Goal: Find specific page/section: Find specific page/section

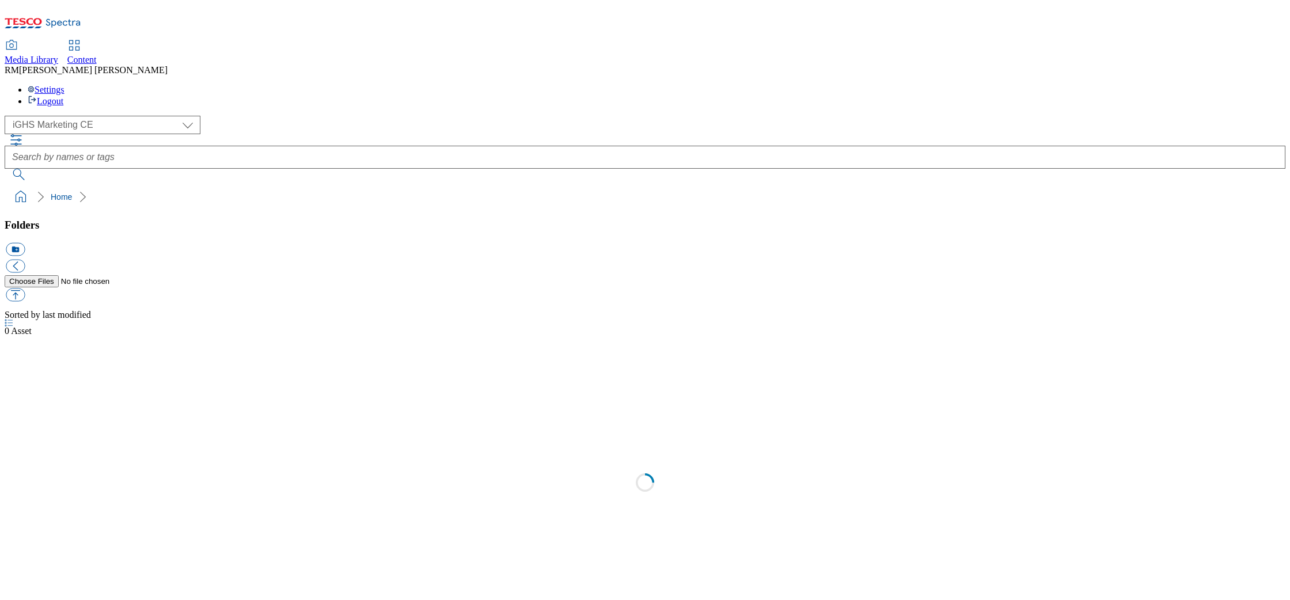
select select "flare-ighs-ce-mktg"
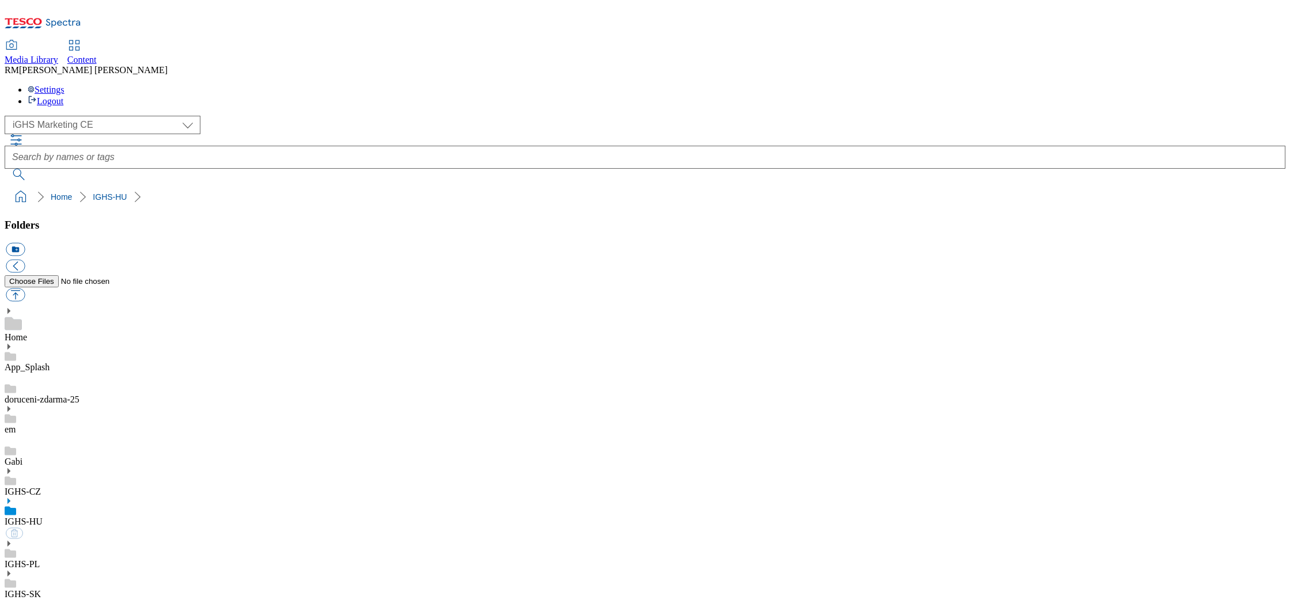
select select "flare-ighs-ce-mktg"
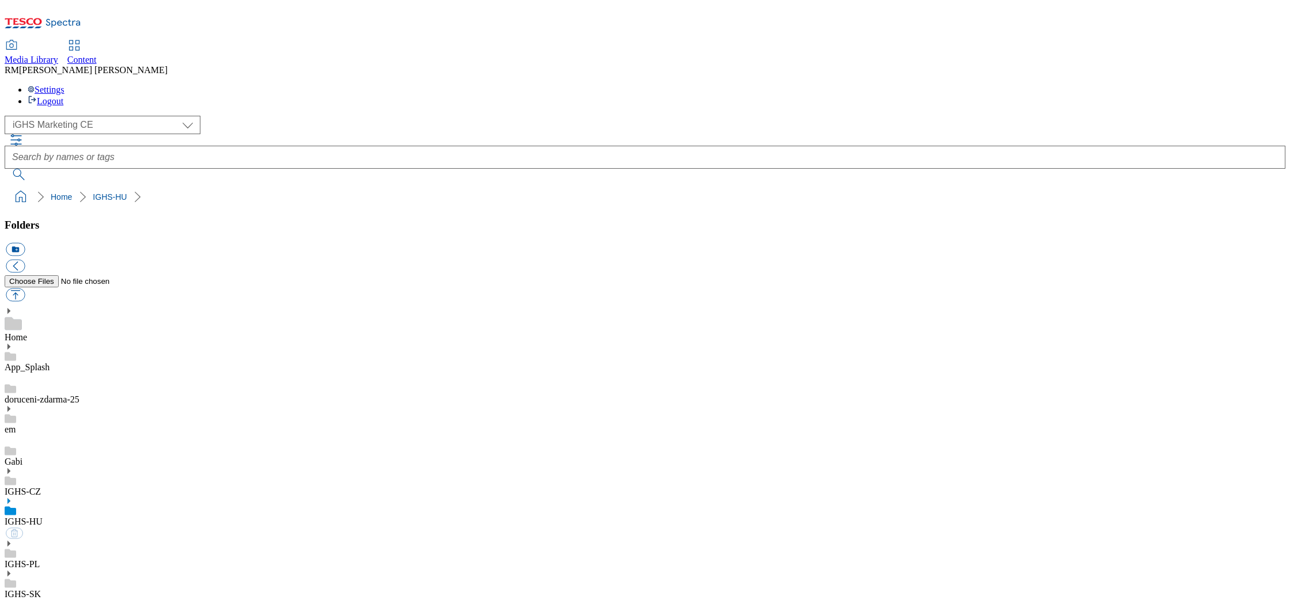
select select "flare-ighs-ce-mktg"
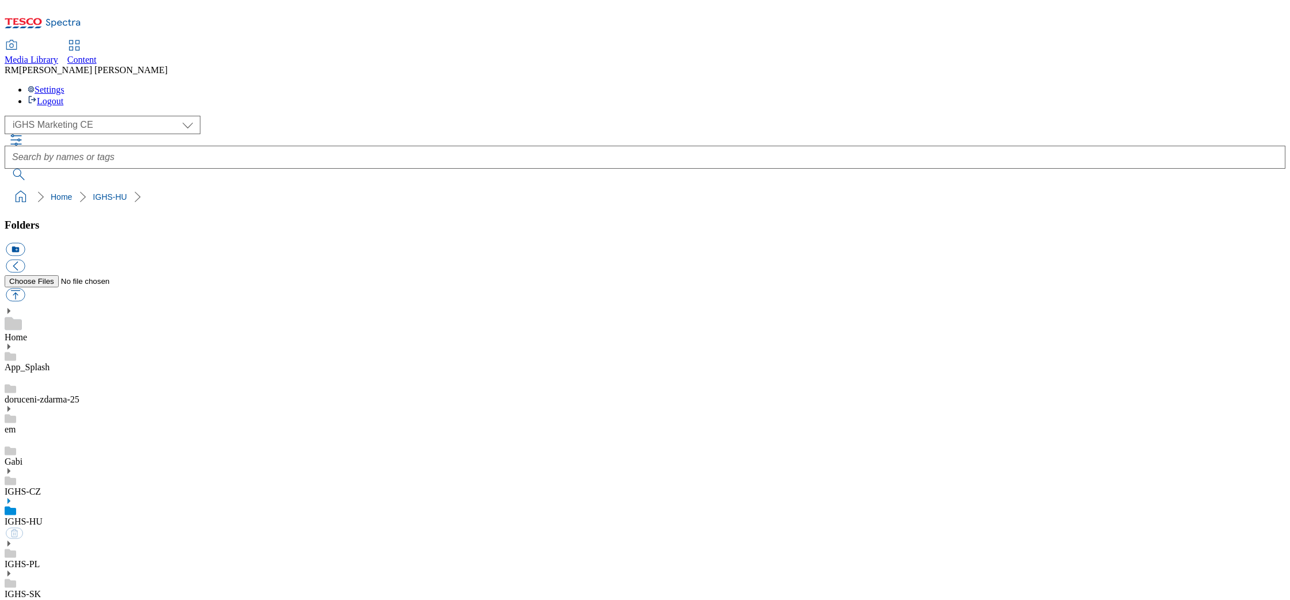
select select "flare-ighs-ce-mktg"
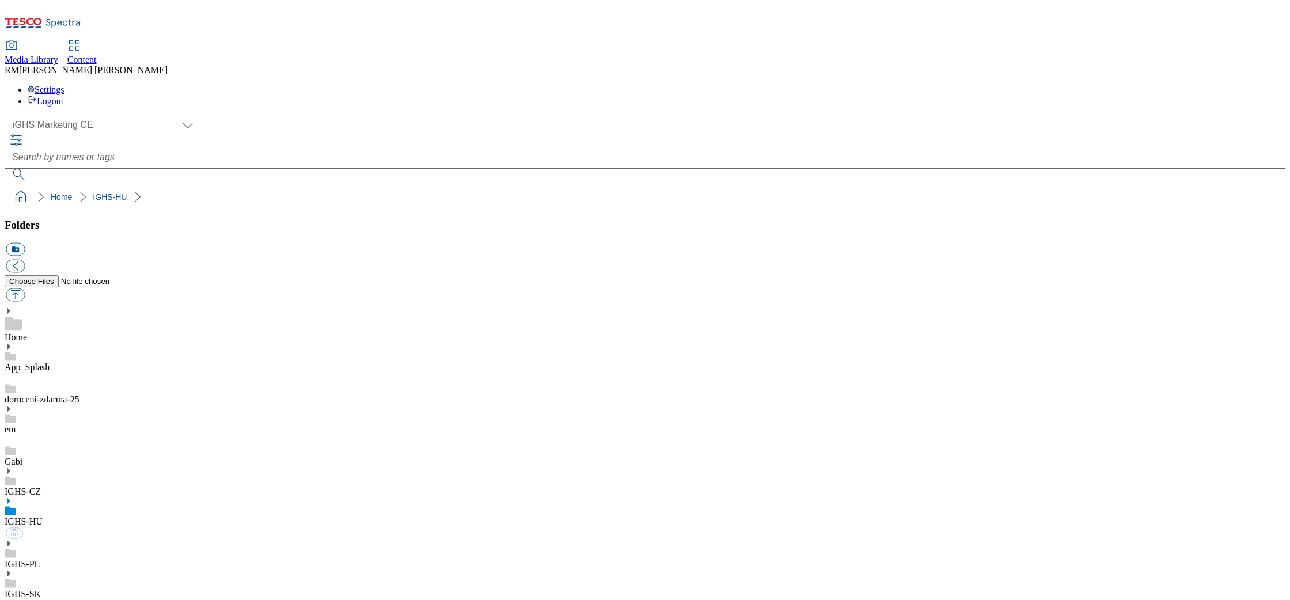
select select "flare-ighs-ce-mktg"
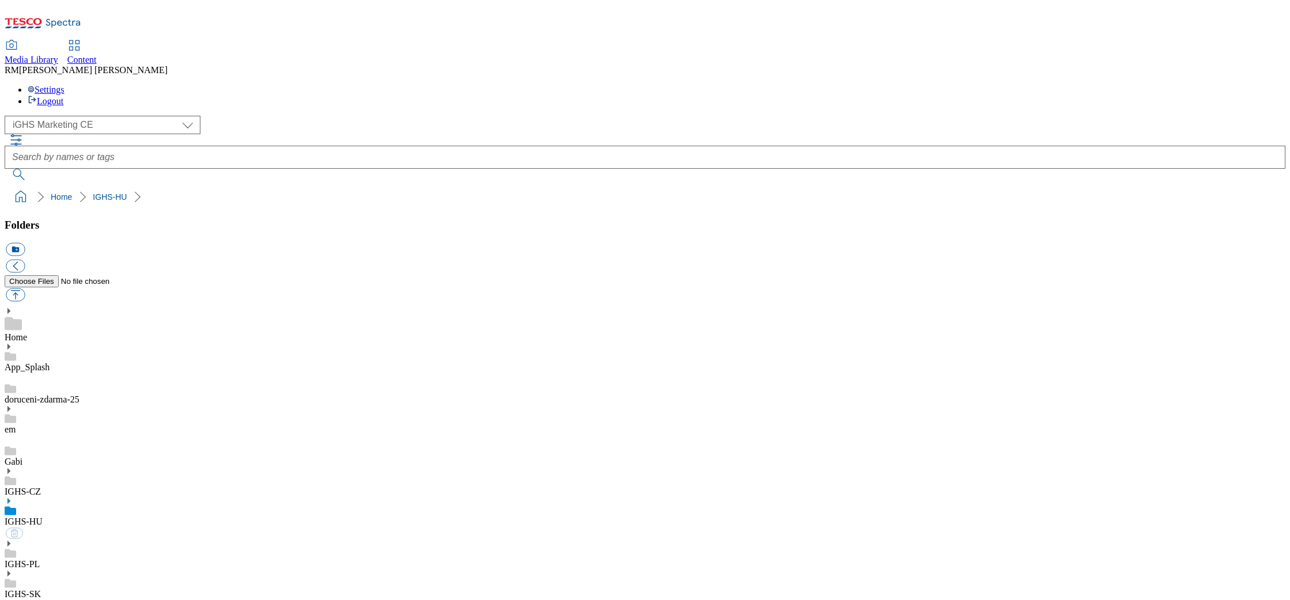
select select "flare-ighs-ce-mktg"
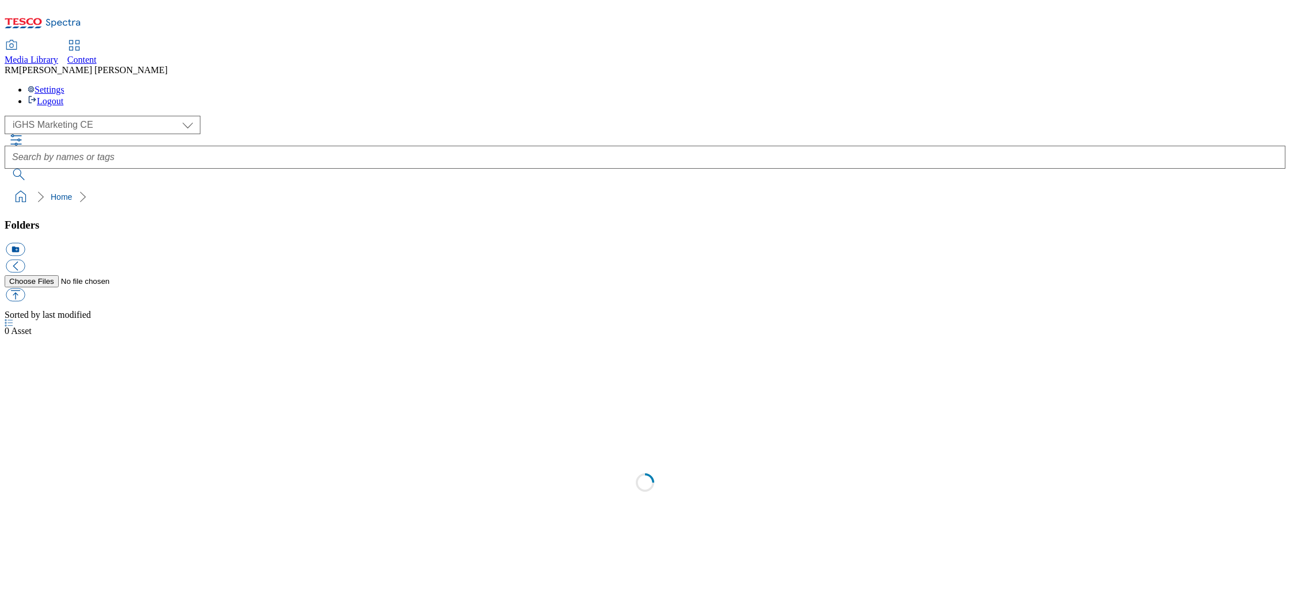
select select "flare-ighs-ce-mktg"
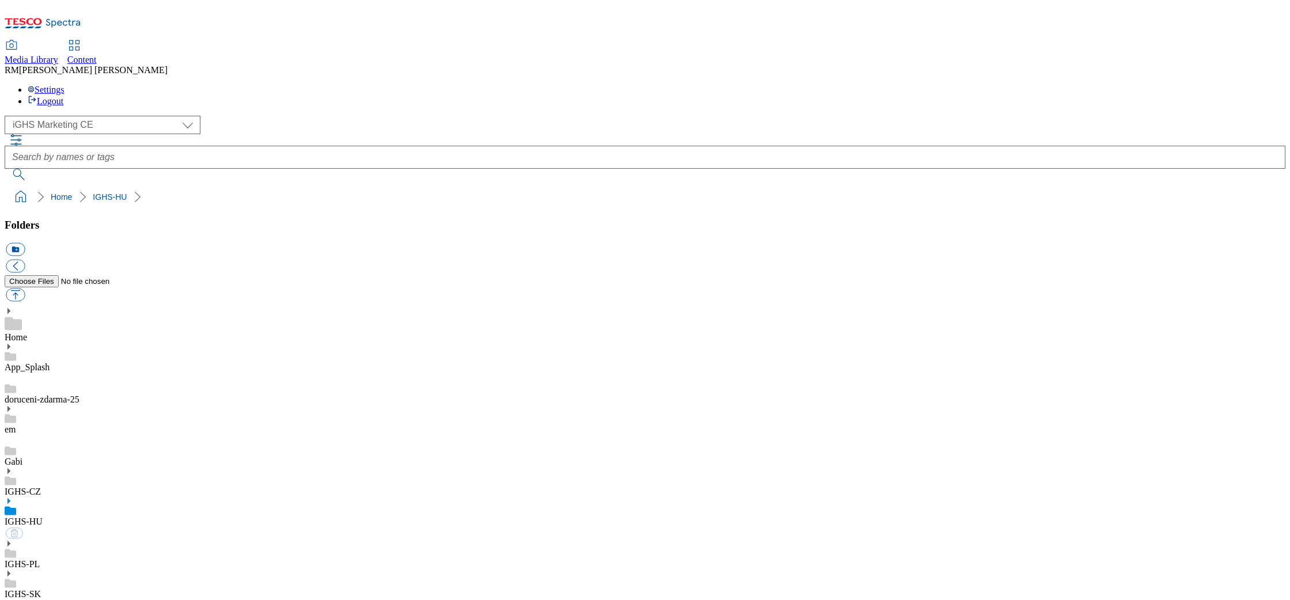
select select "flare-ighs-ce-mktg"
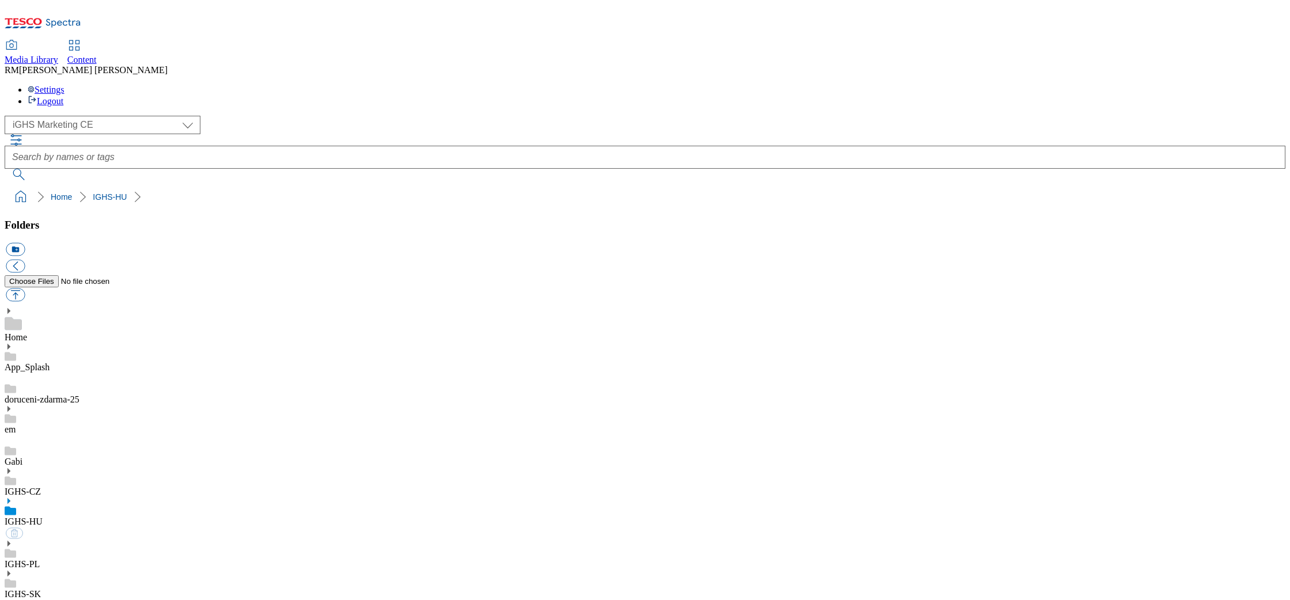
select select "flare-ighs-ce-mktg"
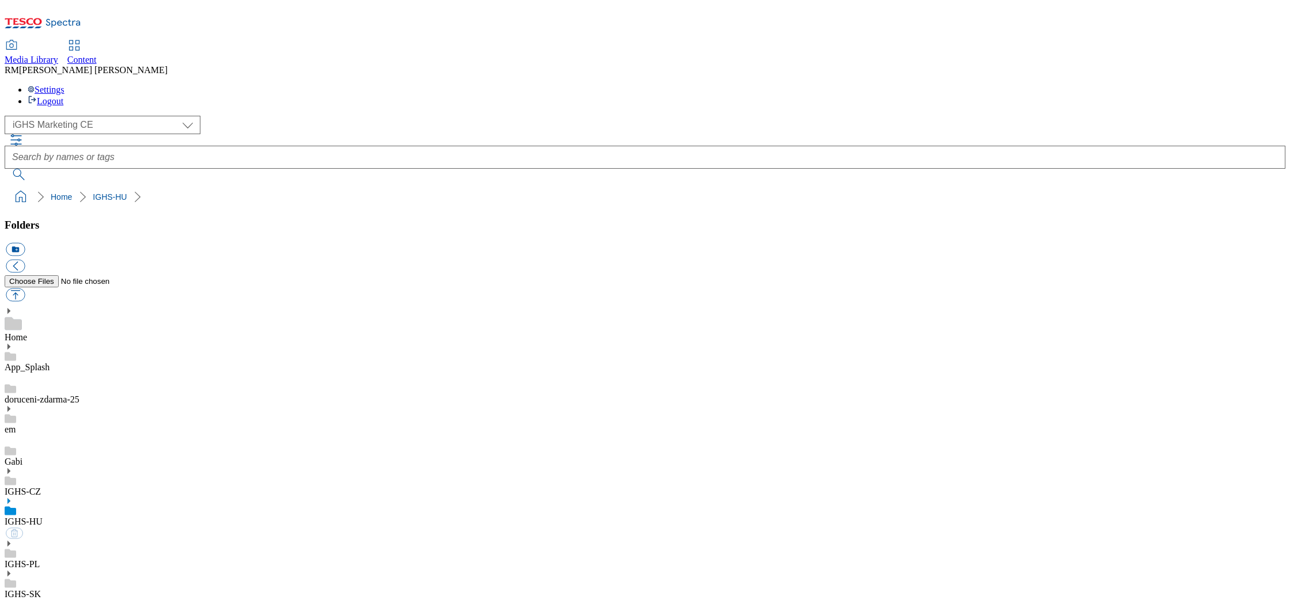
select select "flare-ighs-ce-mktg"
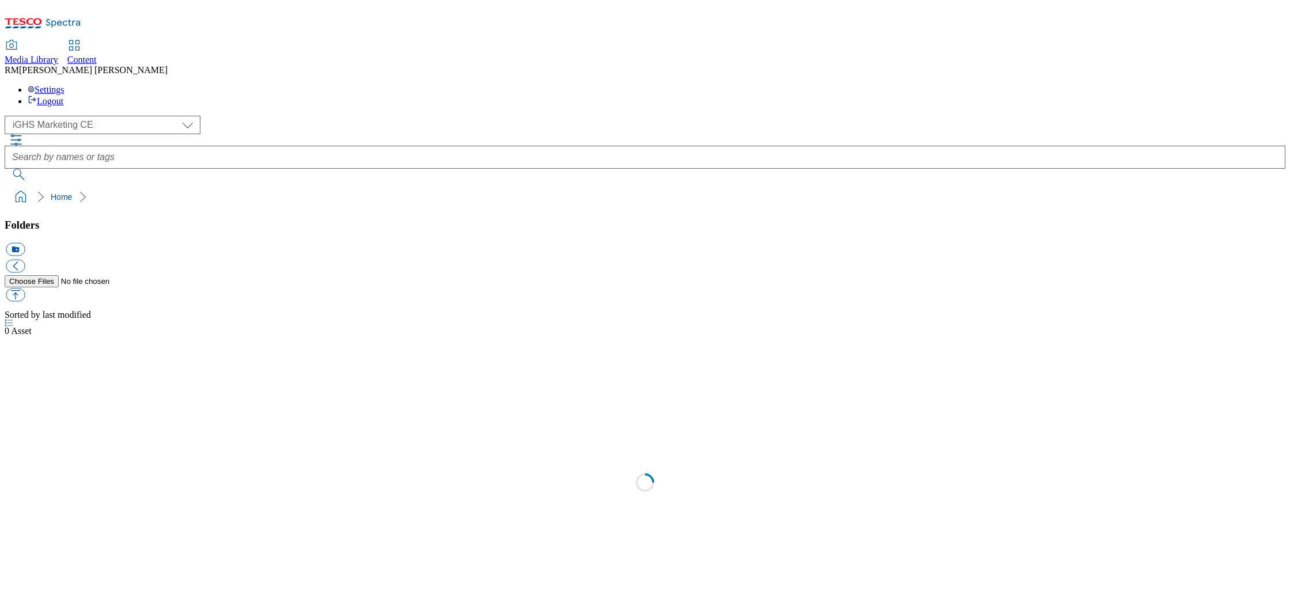
select select "flare-ighs-ce-mktg"
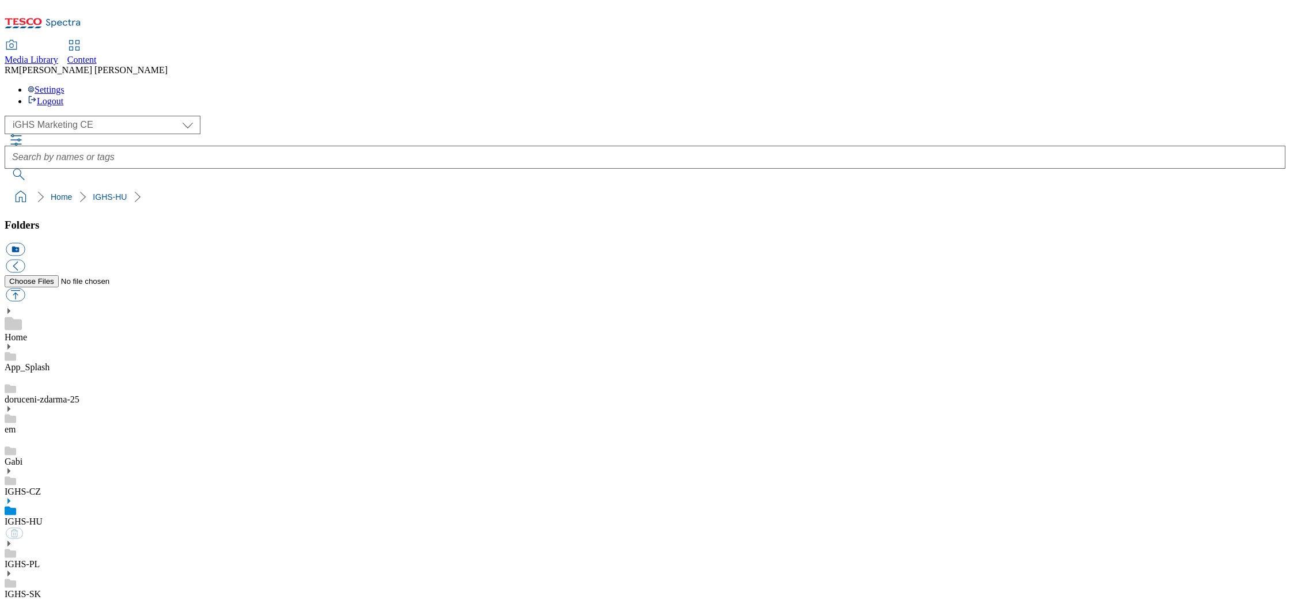
select select "flare-ighs-ce-mktg"
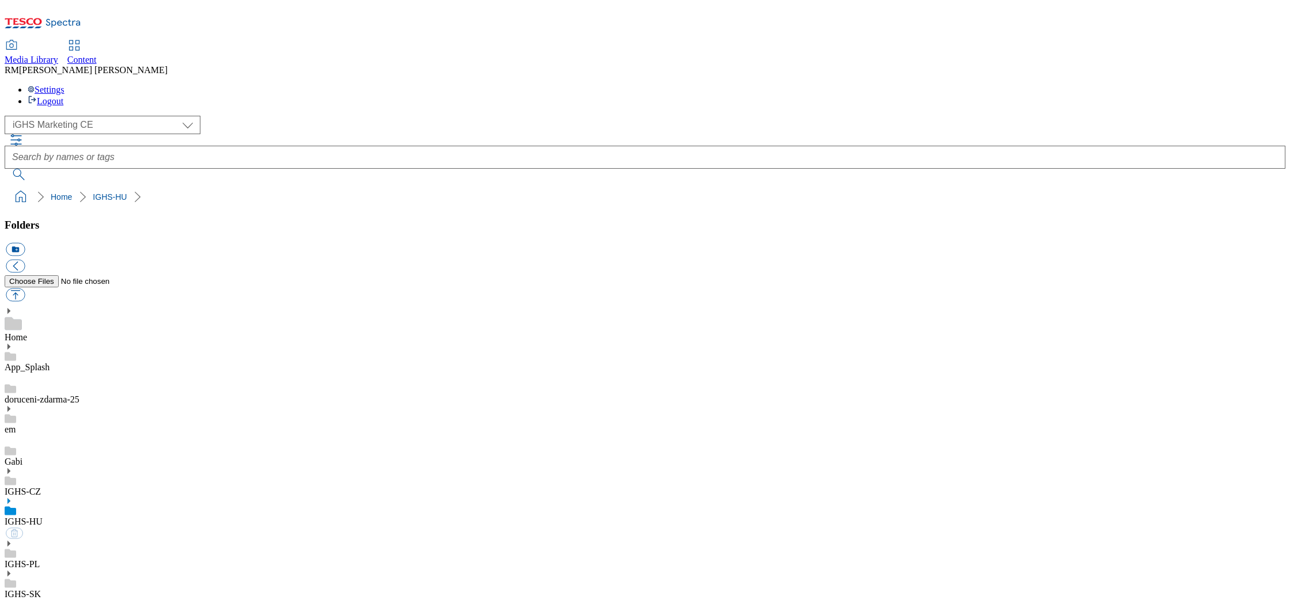
select select "flare-ighs-ce-mktg"
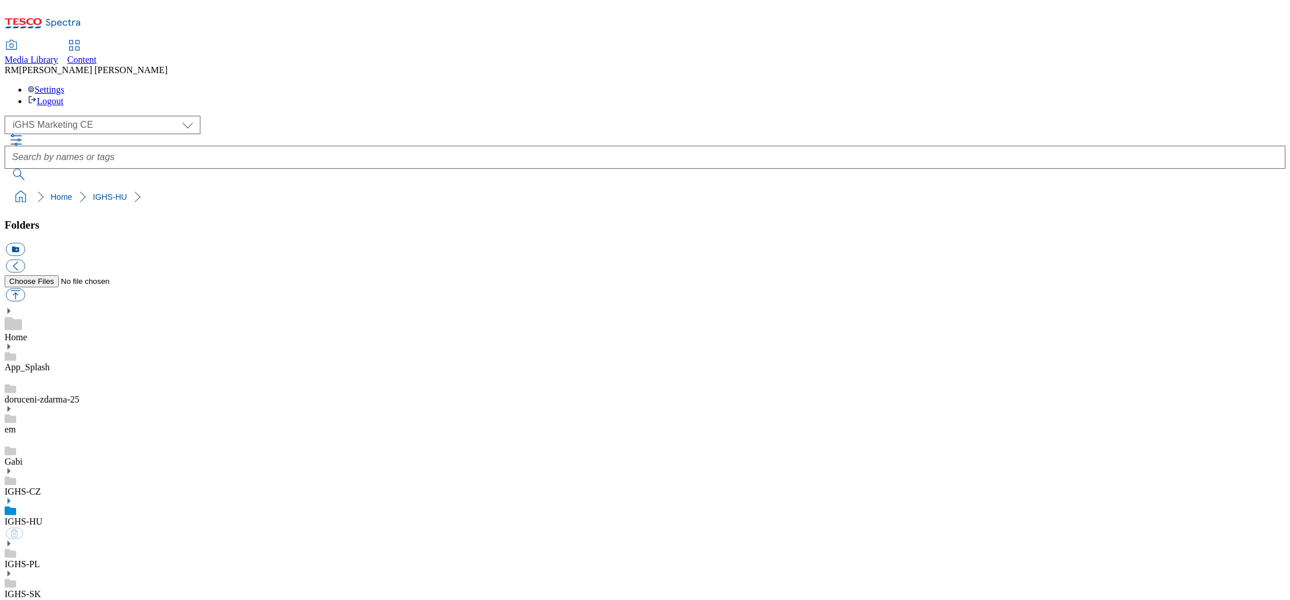
select select "flare-ighs-ce-mktg"
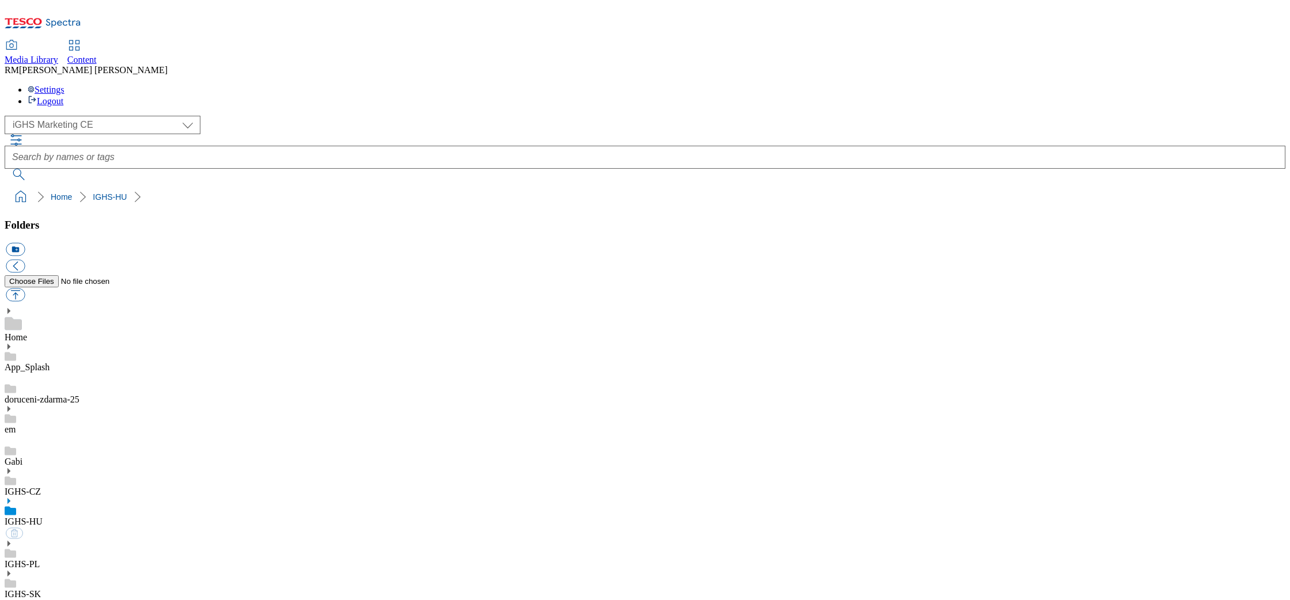
select select "flare-ighs-ce-mktg"
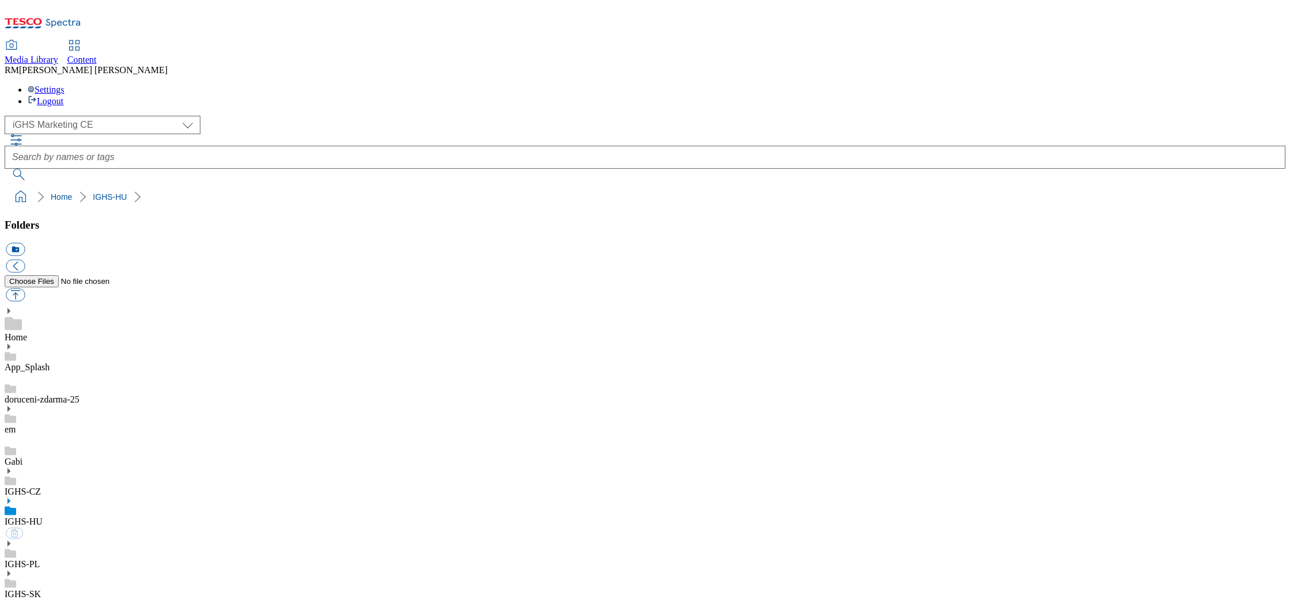
select select "flare-ighs-ce-mktg"
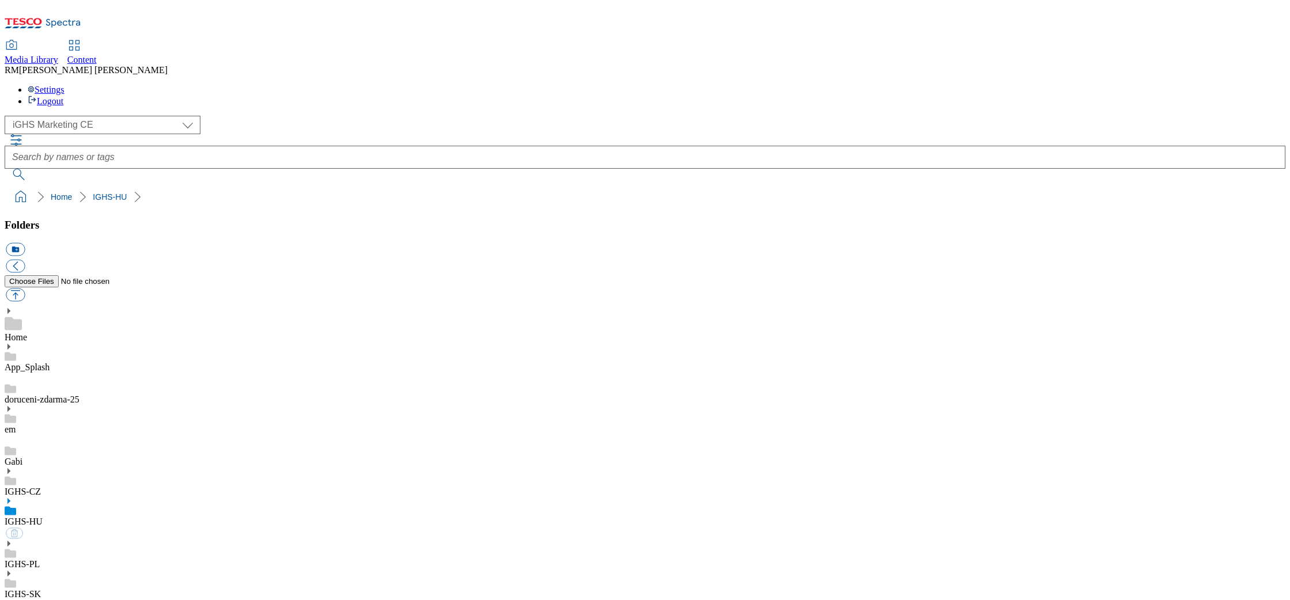
select select "flare-ighs-ce-mktg"
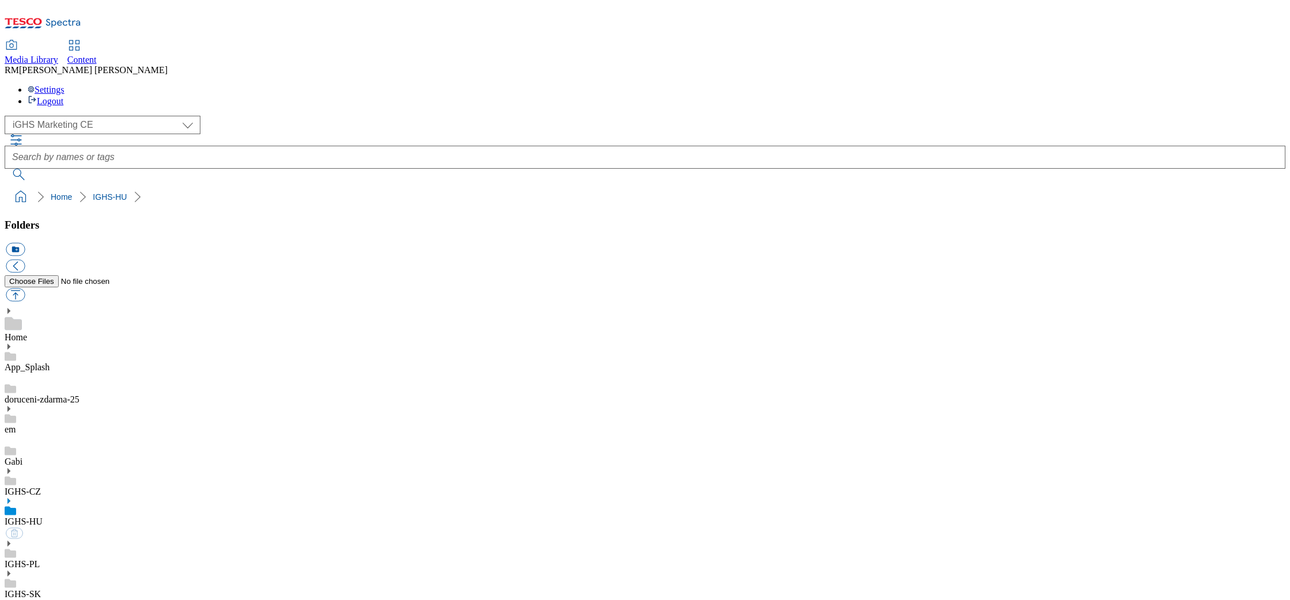
select select "flare-ighs-ce-mktg"
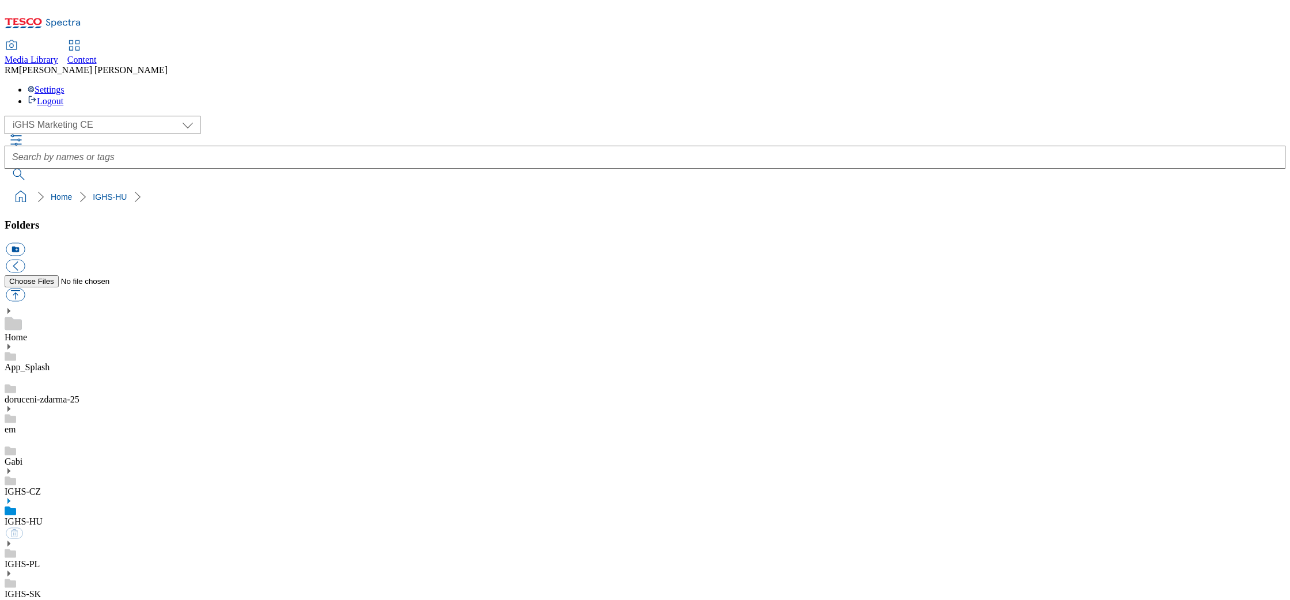
select select "flare-ighs-ce-mktg"
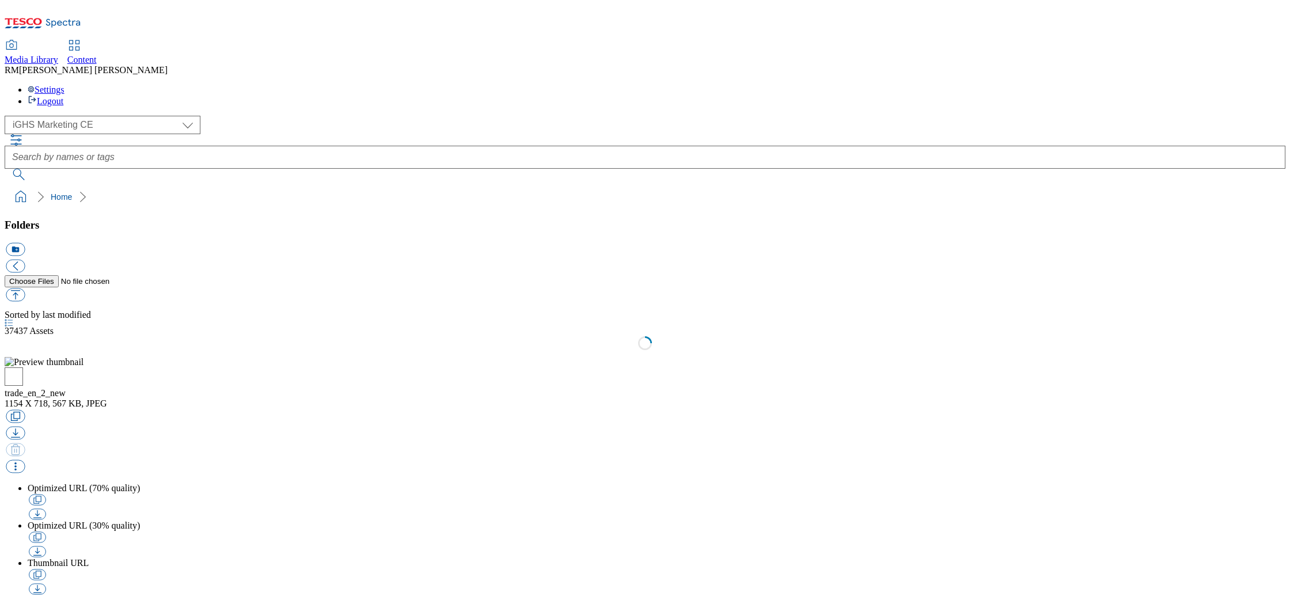
select select "flare-ighs-ce-mktg"
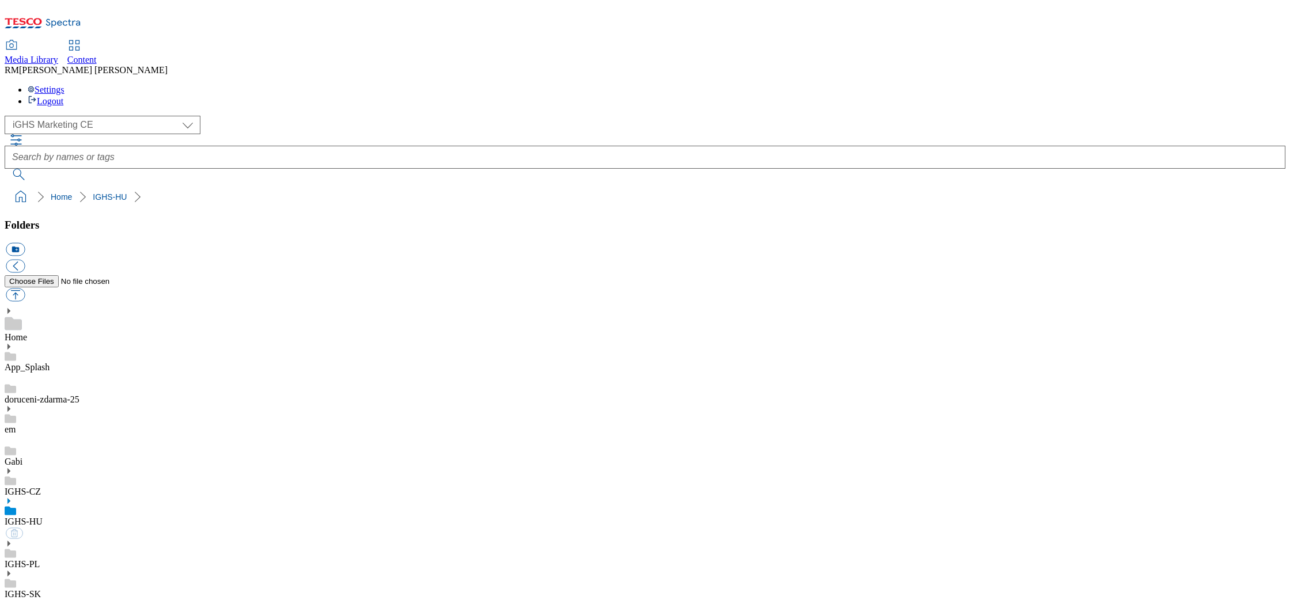
select select "flare-ighs-ce-mktg"
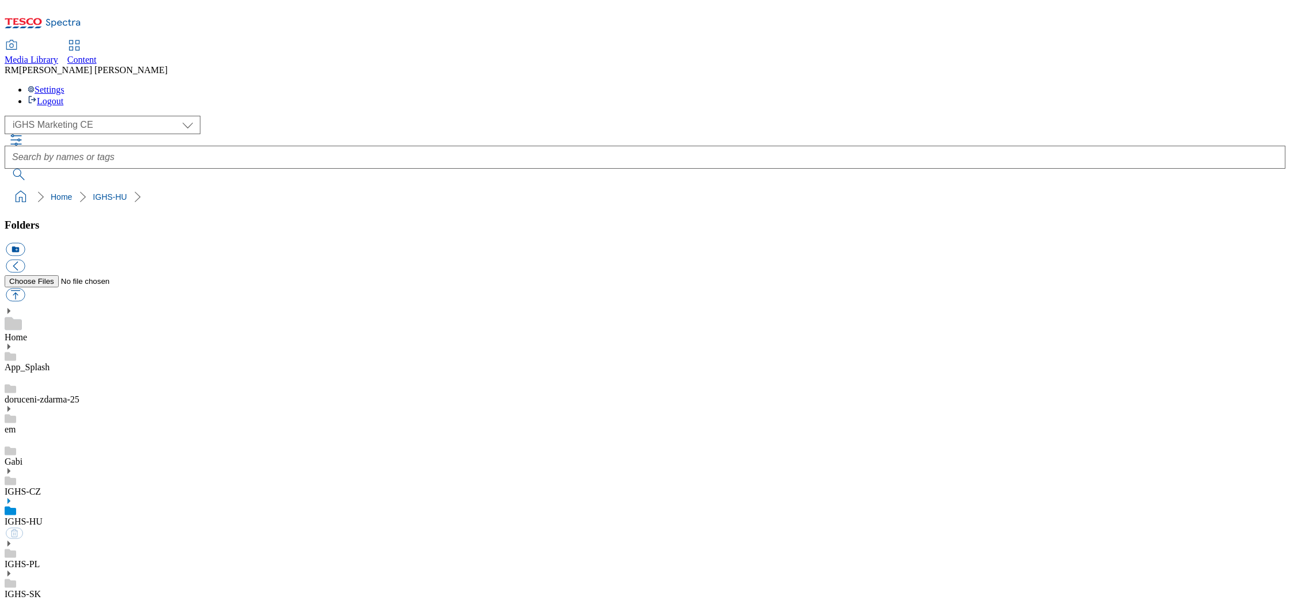
select select "flare-ighs-ce-mktg"
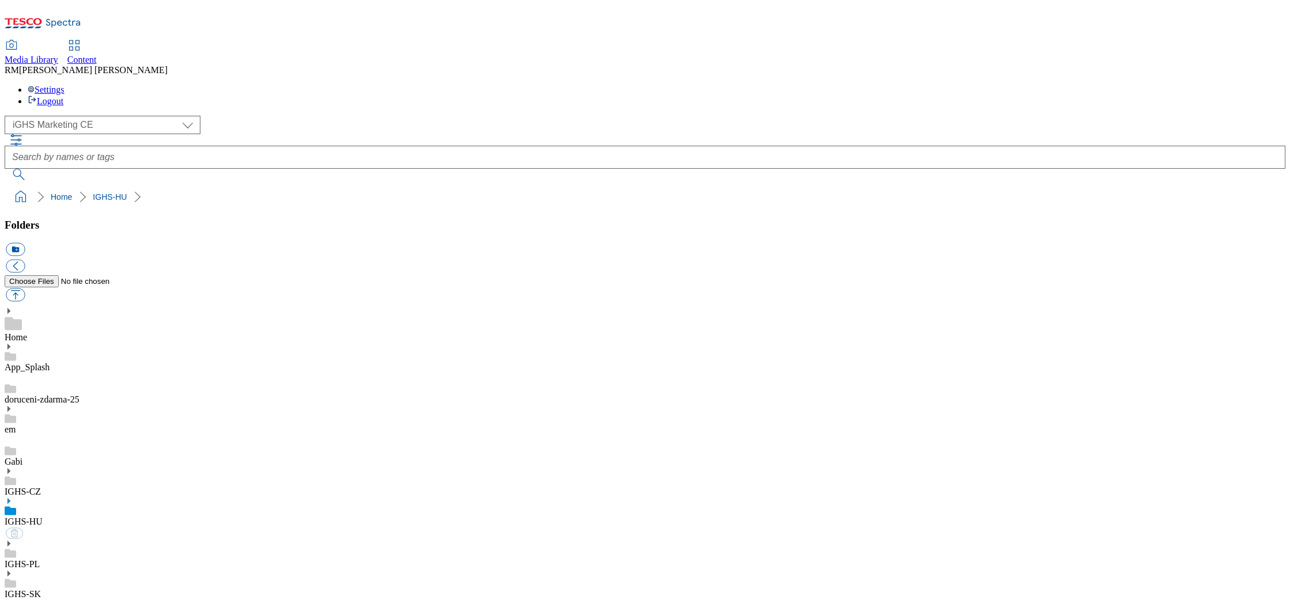
select select "flare-ighs-ce-mktg"
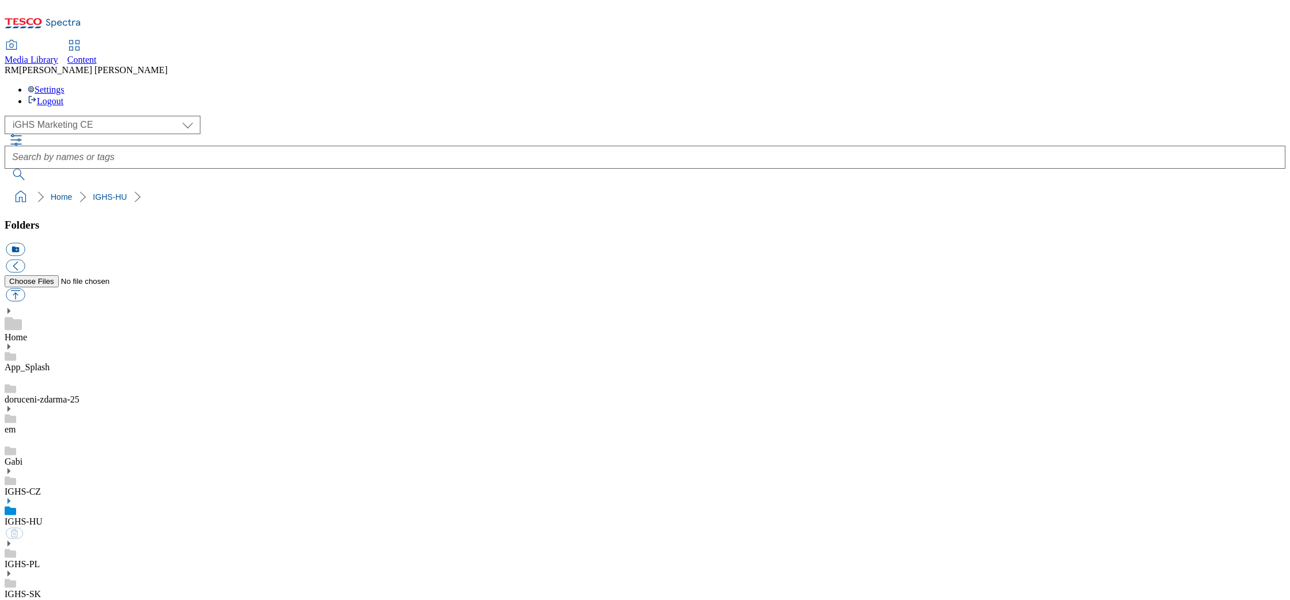
select select "flare-ighs-ce-mktg"
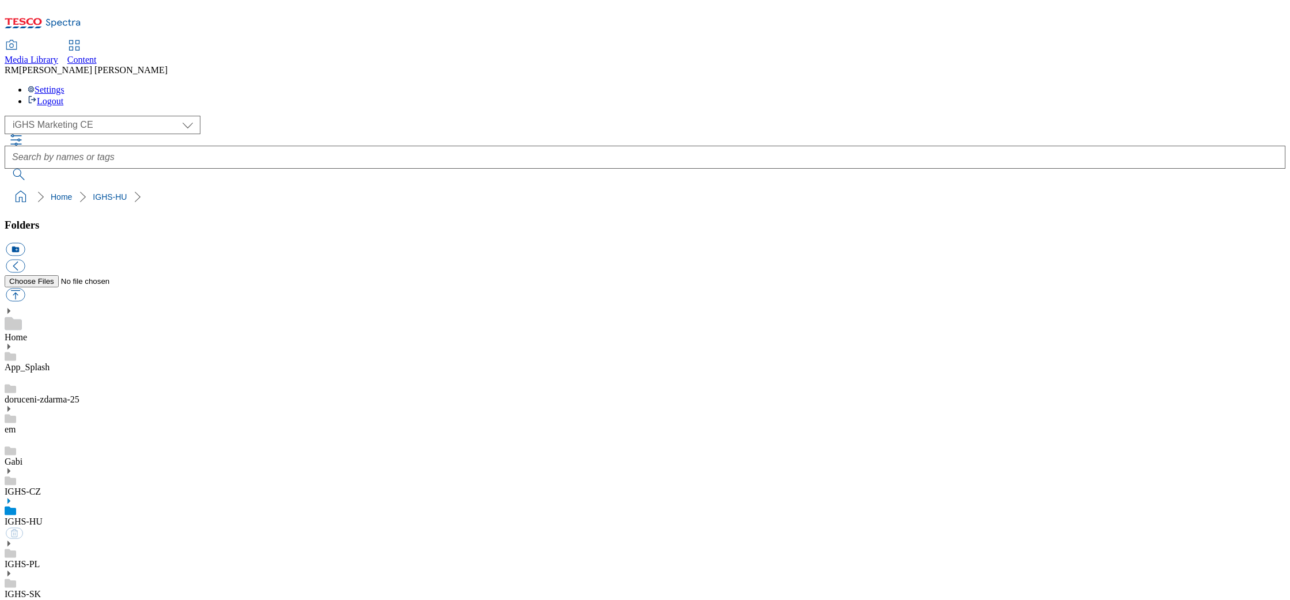
select select "flare-ighs-ce-mktg"
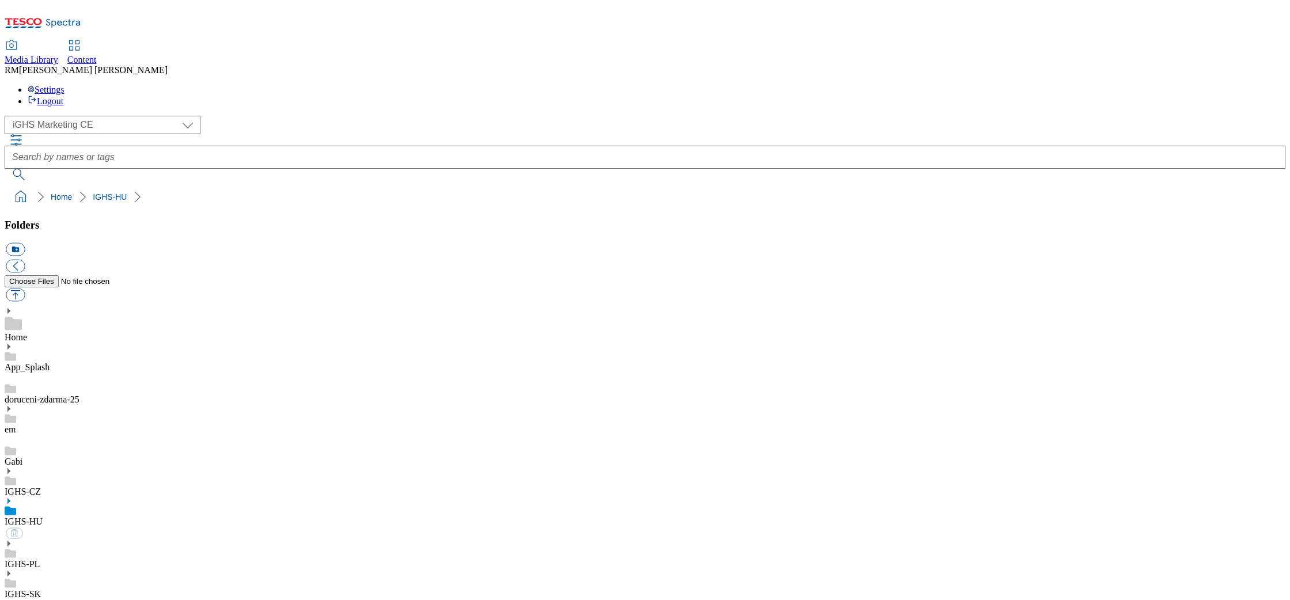
select select "flare-ighs-ce-mktg"
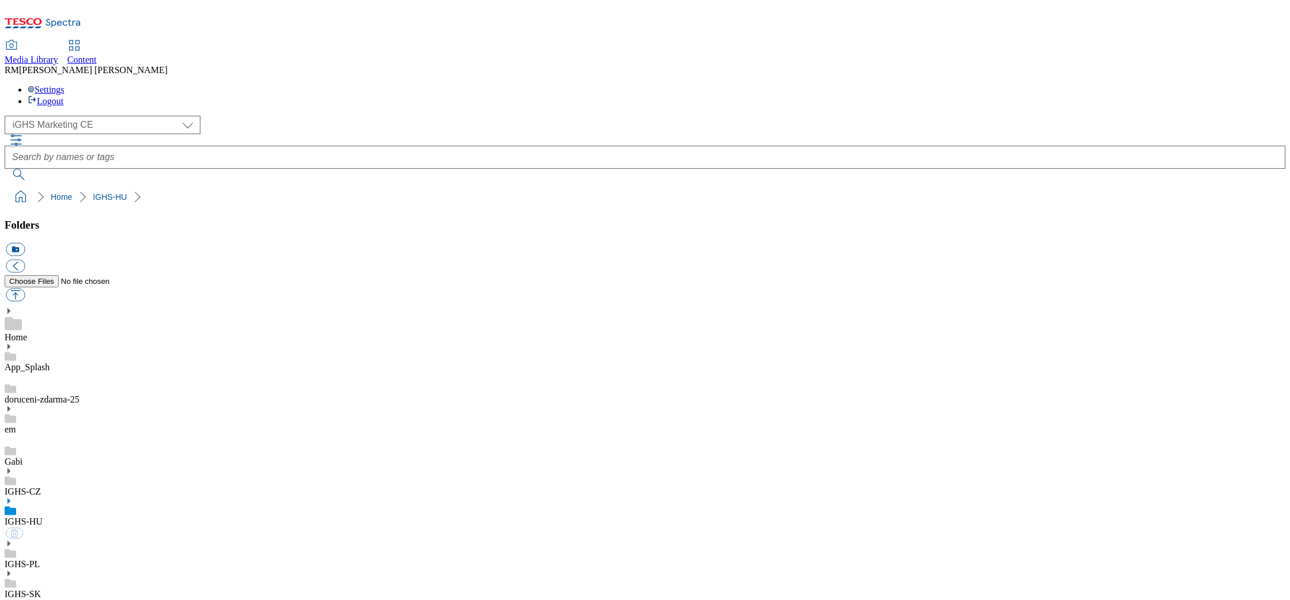
select select "flare-ighs-ce-mktg"
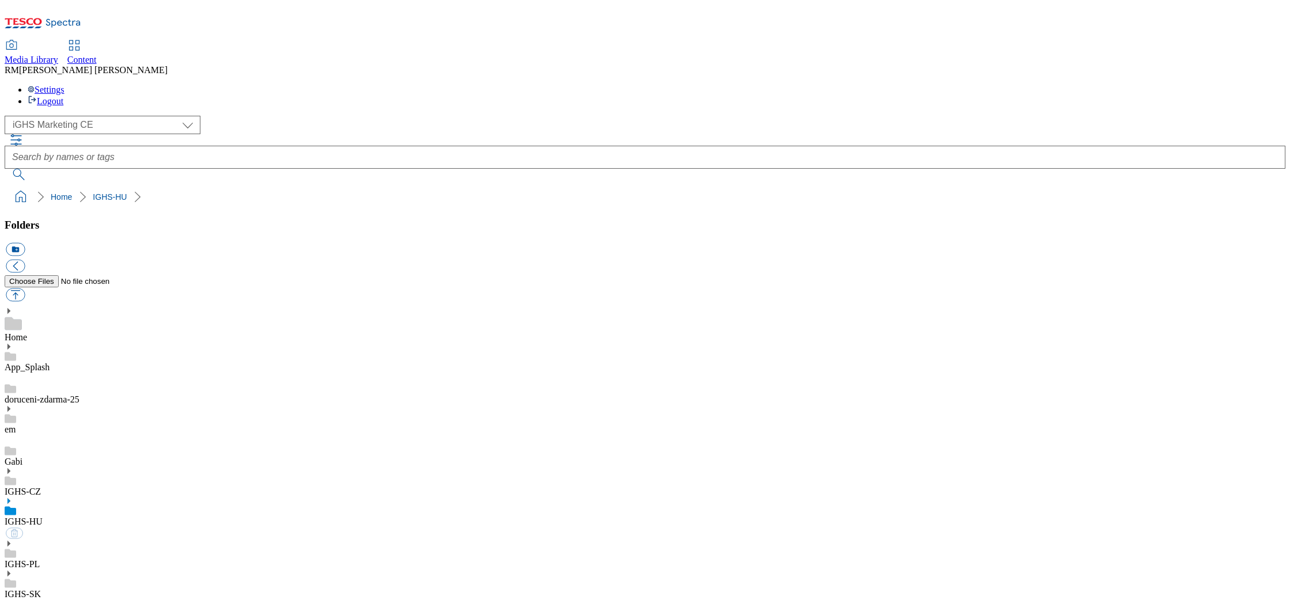
select select "flare-ighs-ce-mktg"
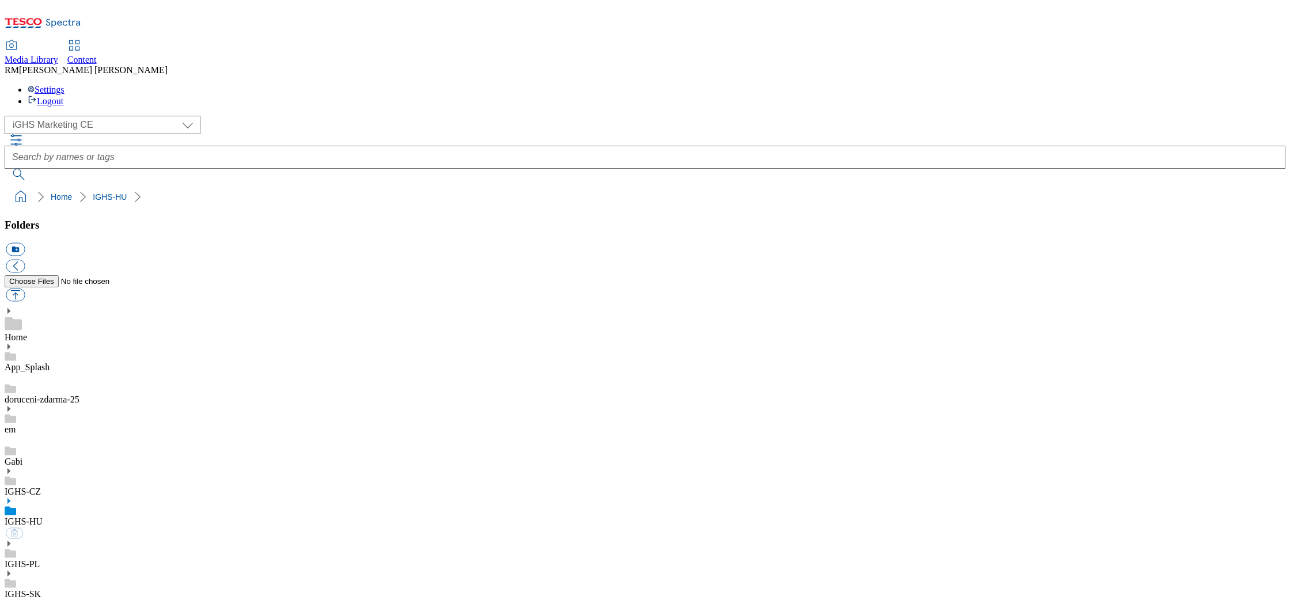
select select "flare-ighs-ce-mktg"
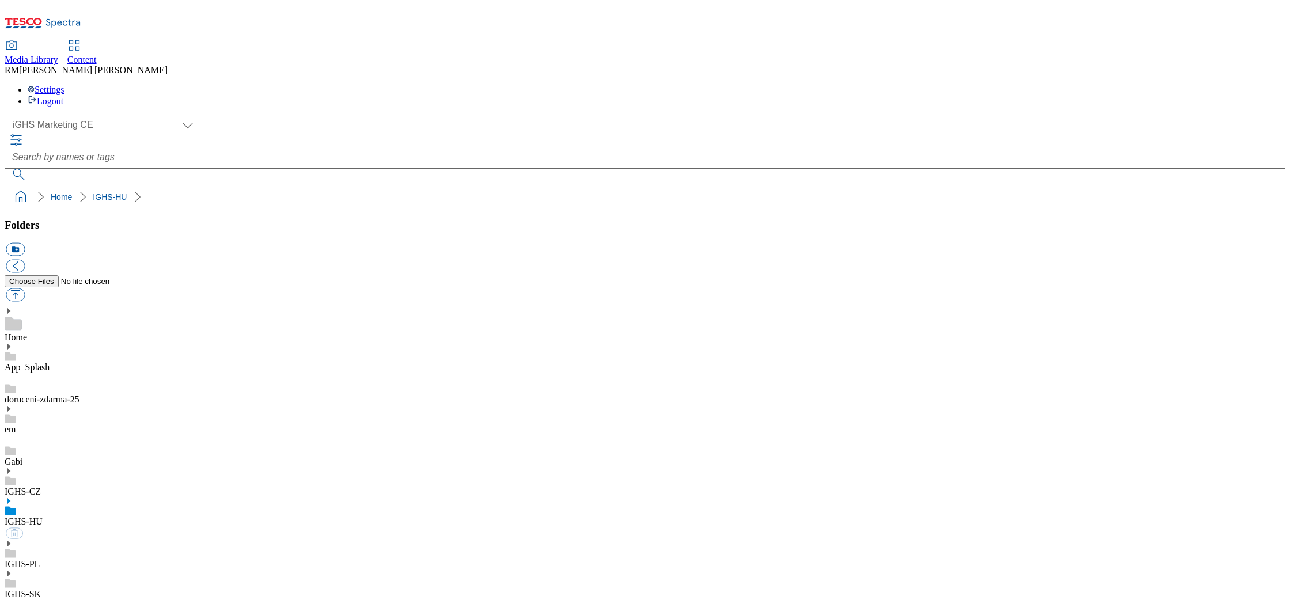
select select "flare-ighs-ce-mktg"
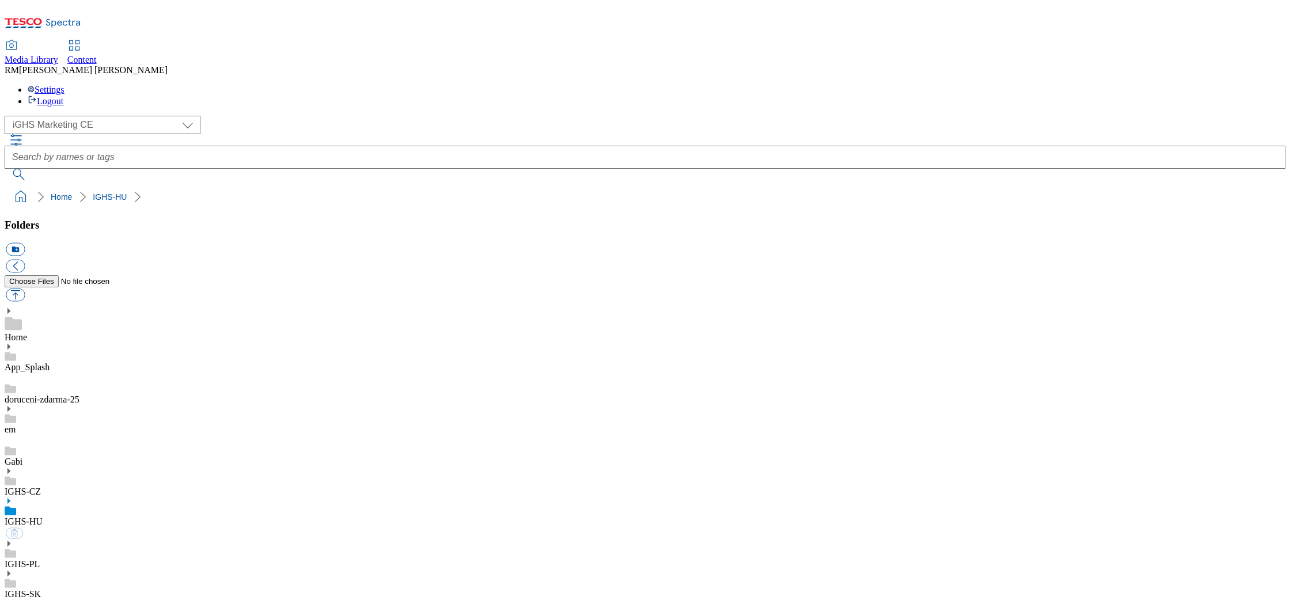
select select "flare-ighs-ce-mktg"
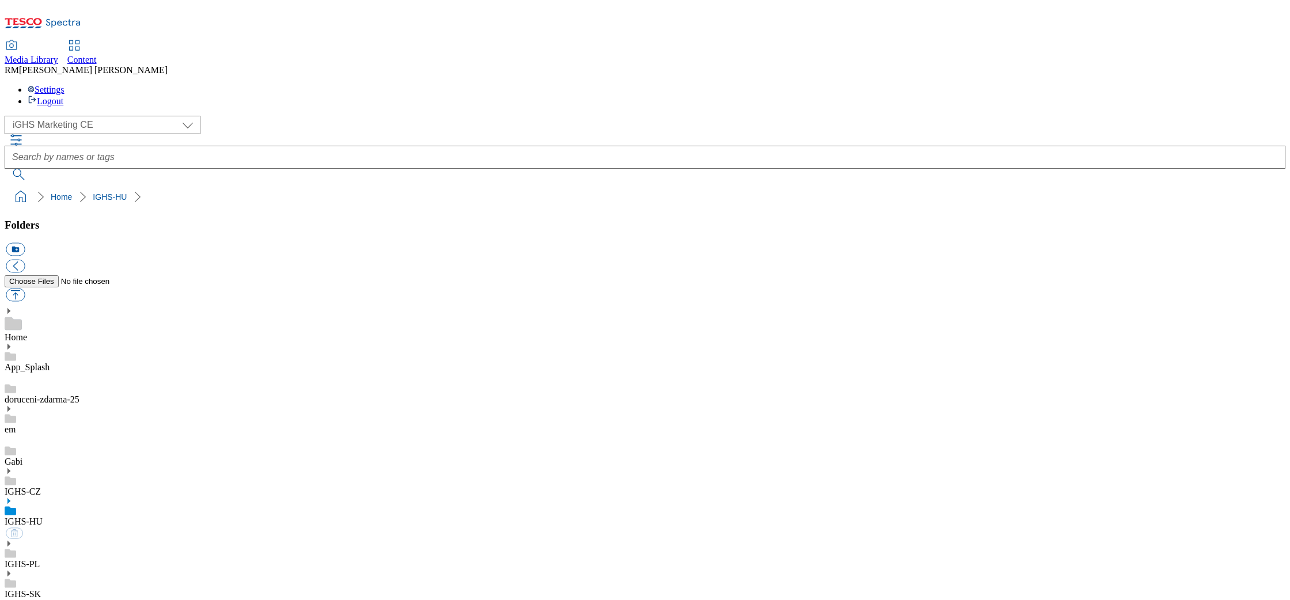
select select "flare-ighs-ce-mktg"
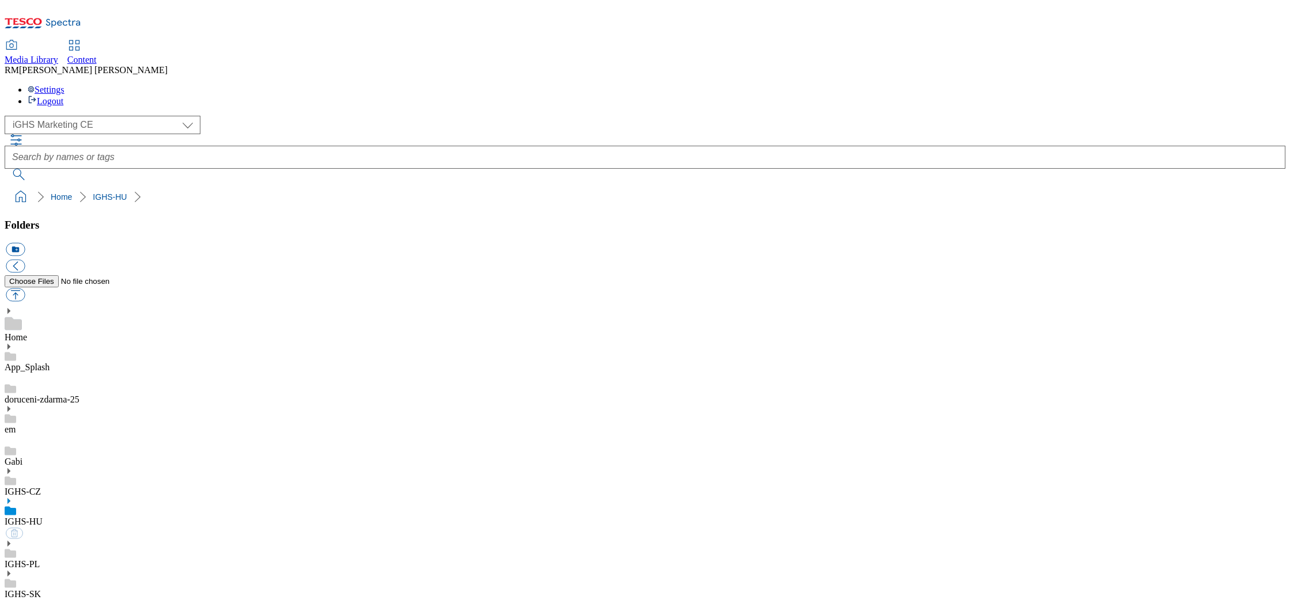
select select "flare-ighs-ce-mktg"
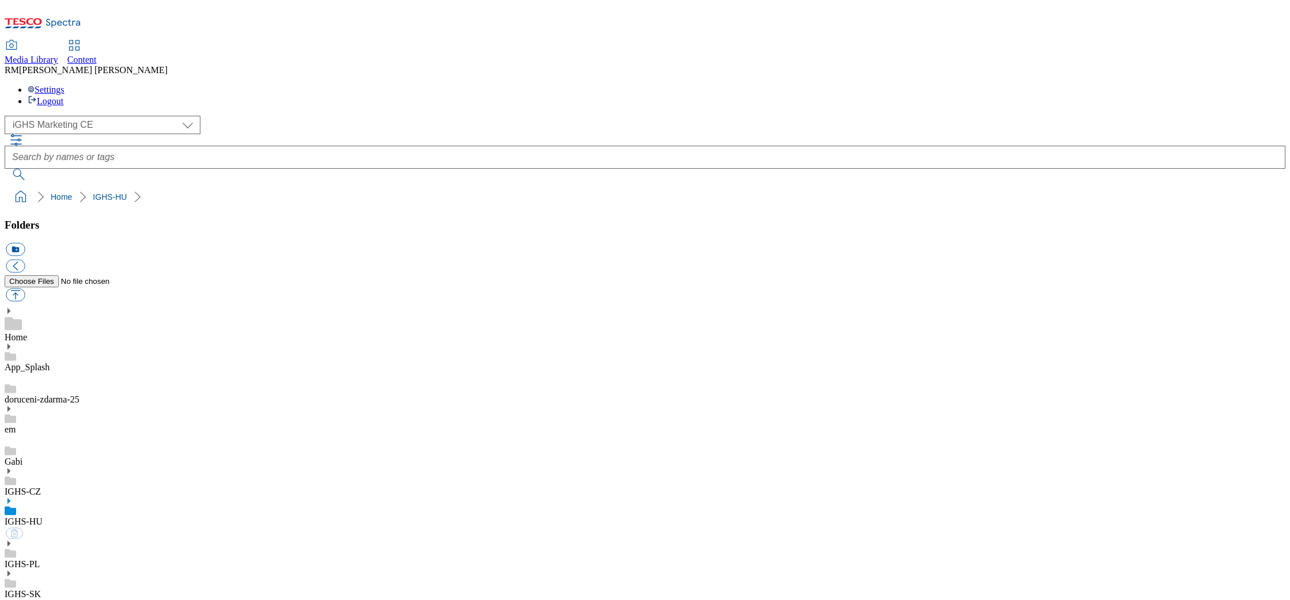
select select "flare-ighs-ce-mktg"
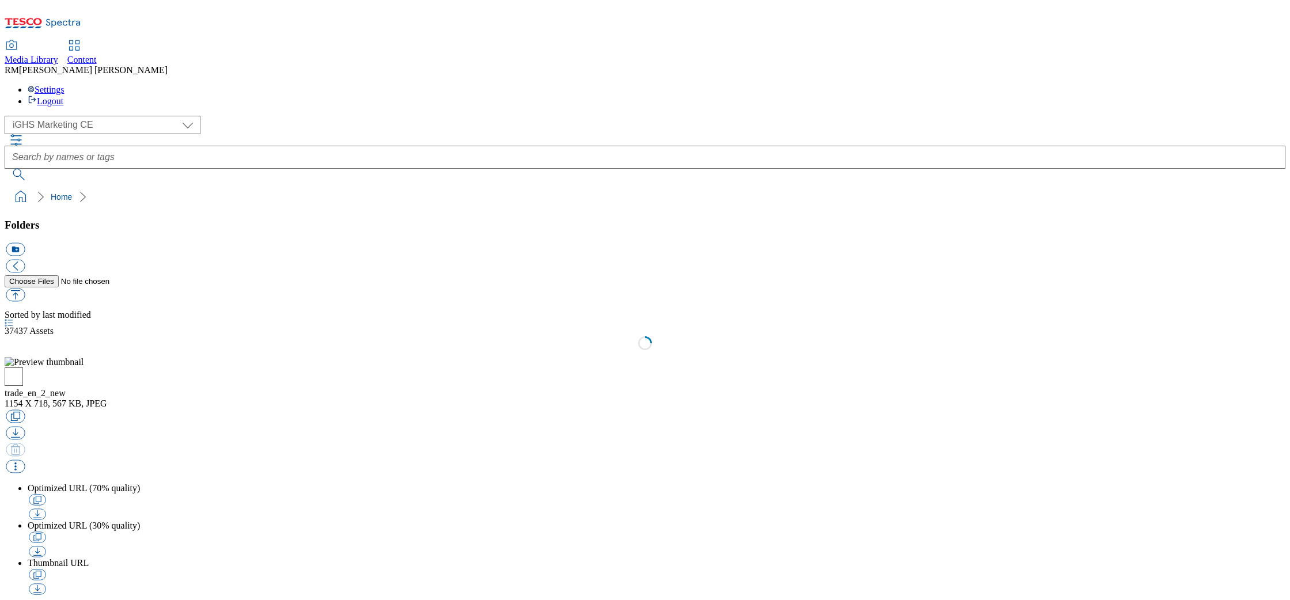
select select "flare-ighs-ce-mktg"
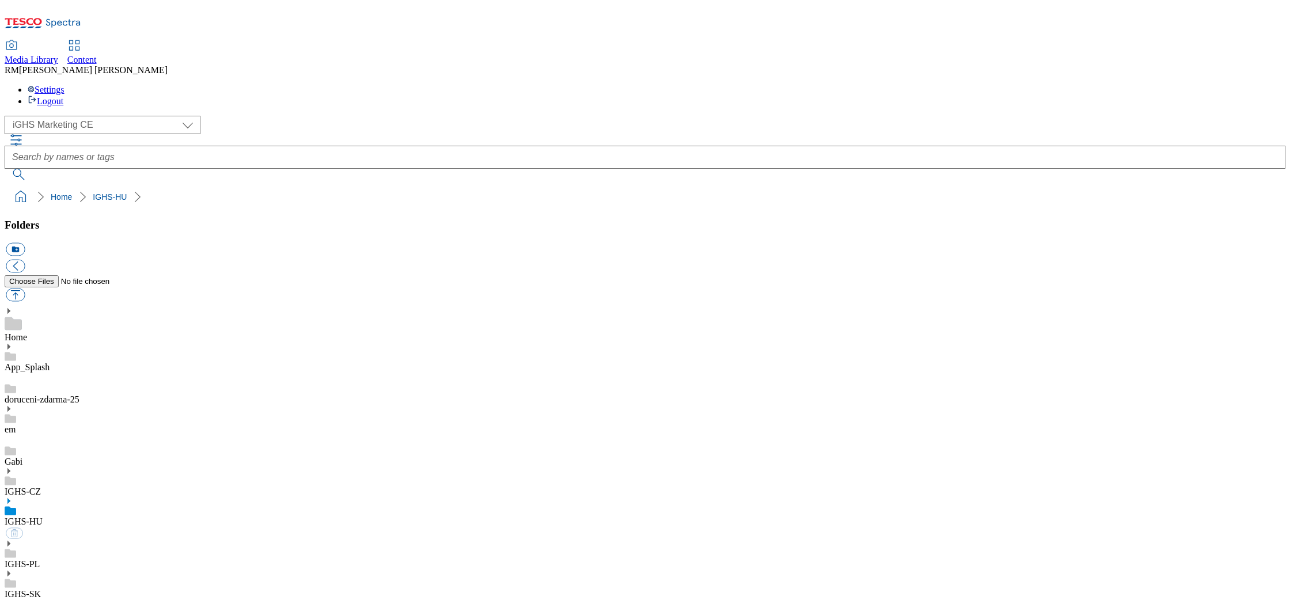
select select "flare-ighs-ce-mktg"
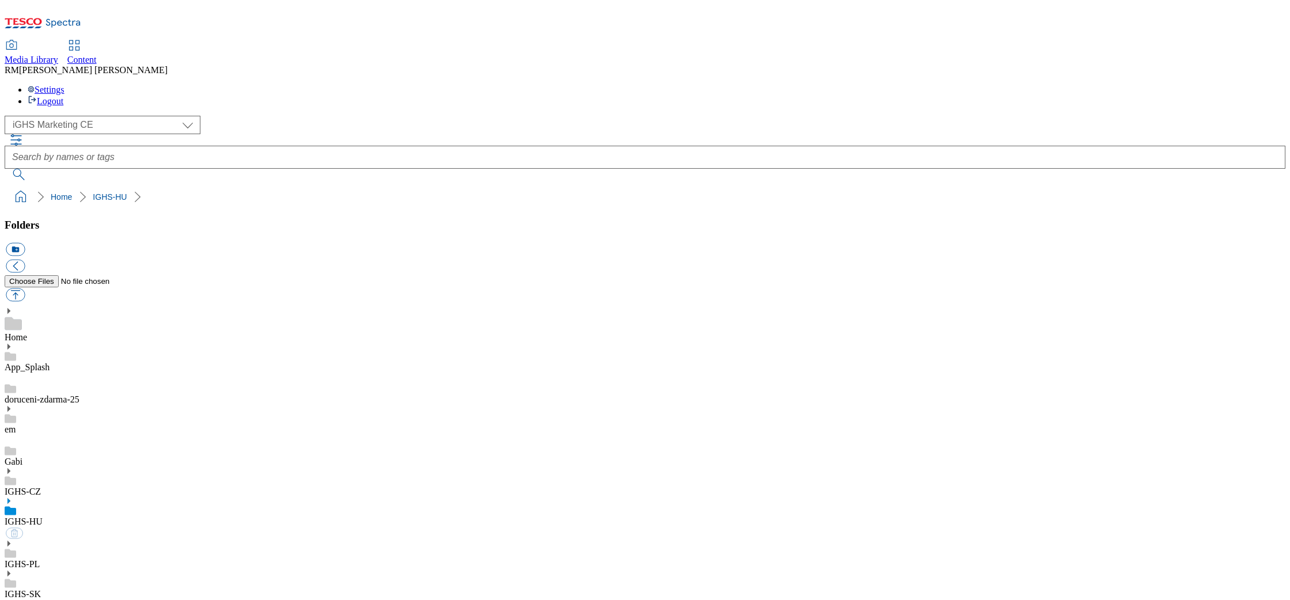
select select "flare-ighs-ce-mktg"
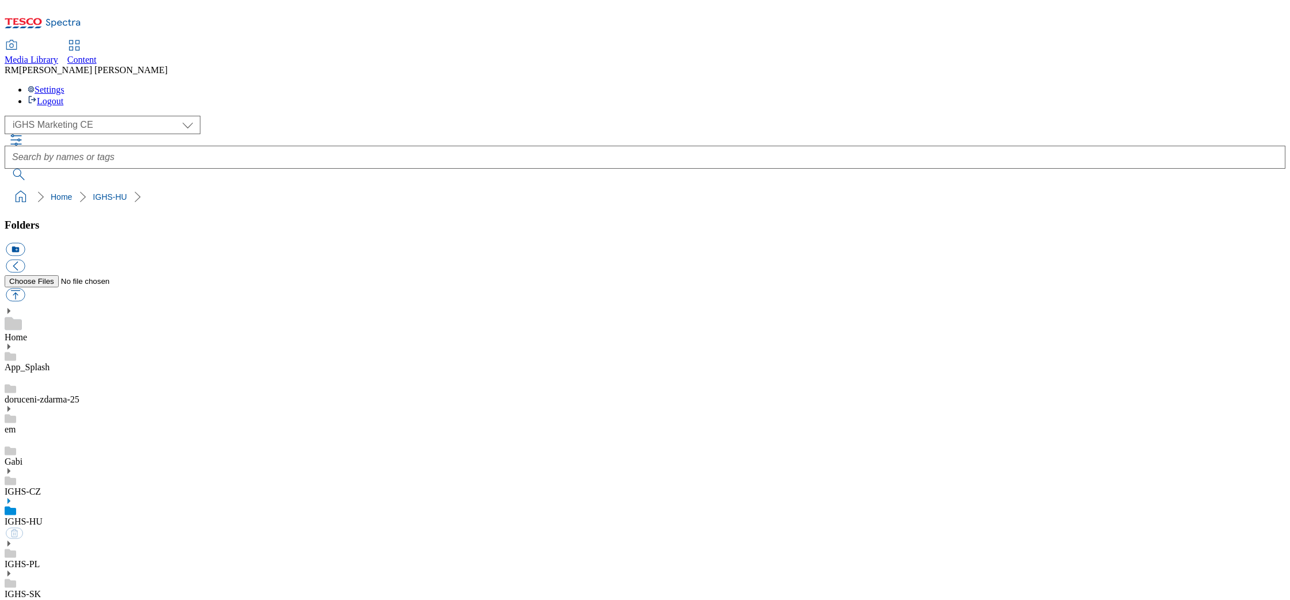
select select "flare-ighs-ce-mktg"
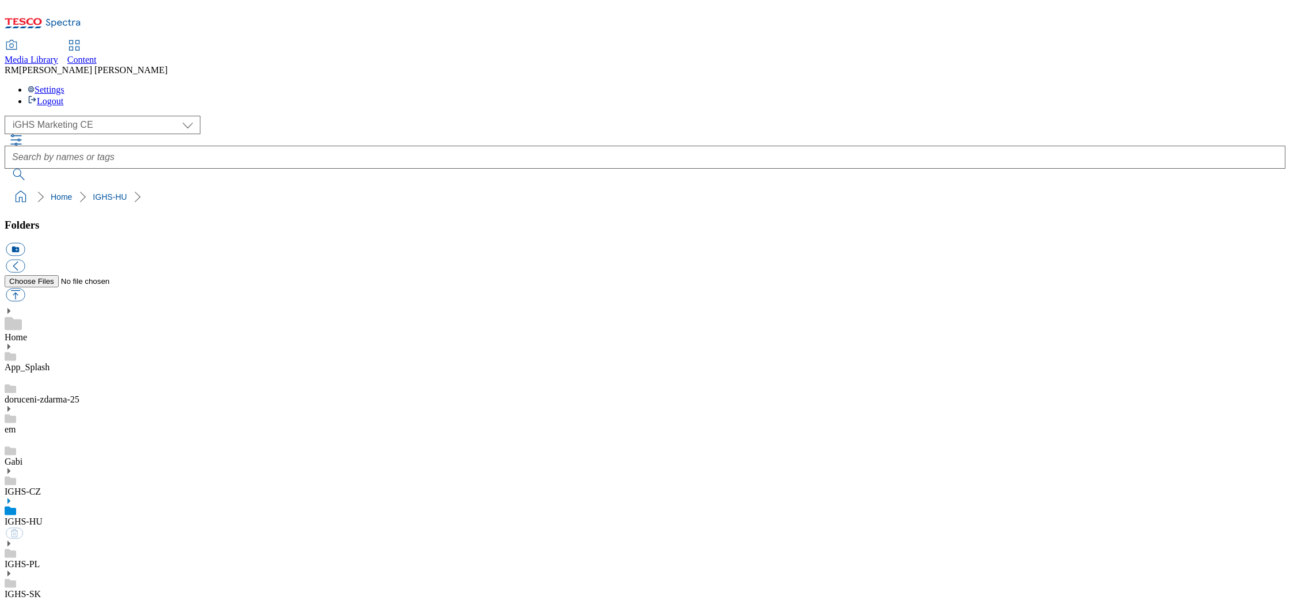
select select "flare-ighs-ce-mktg"
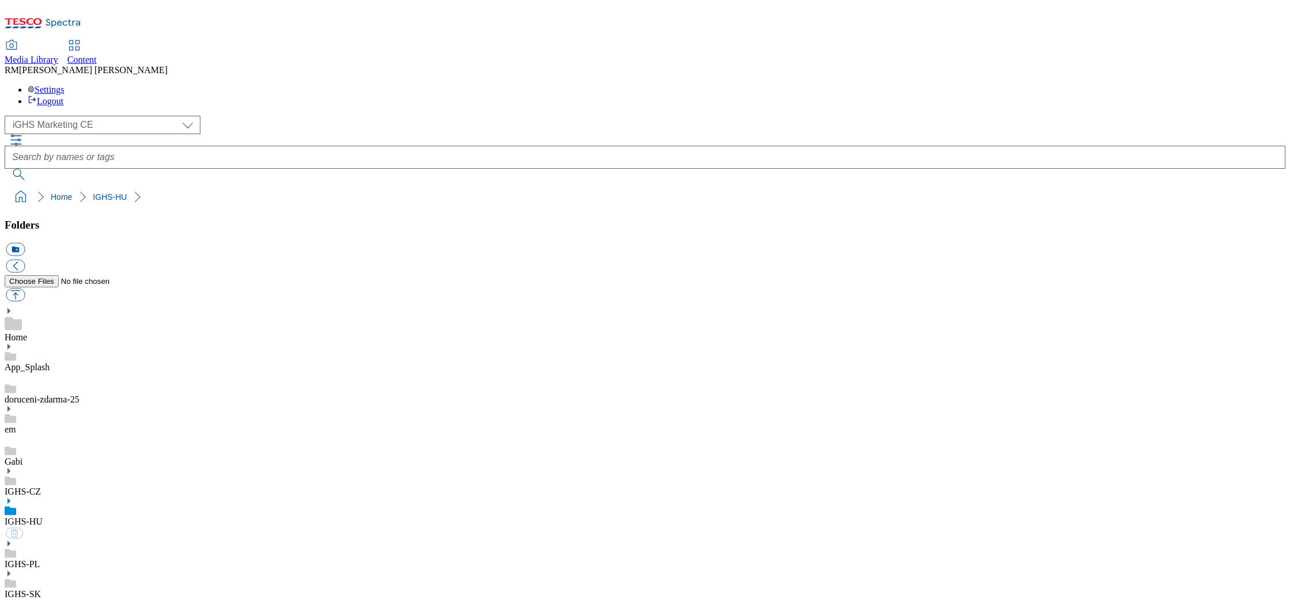
select select "flare-ighs-ce-mktg"
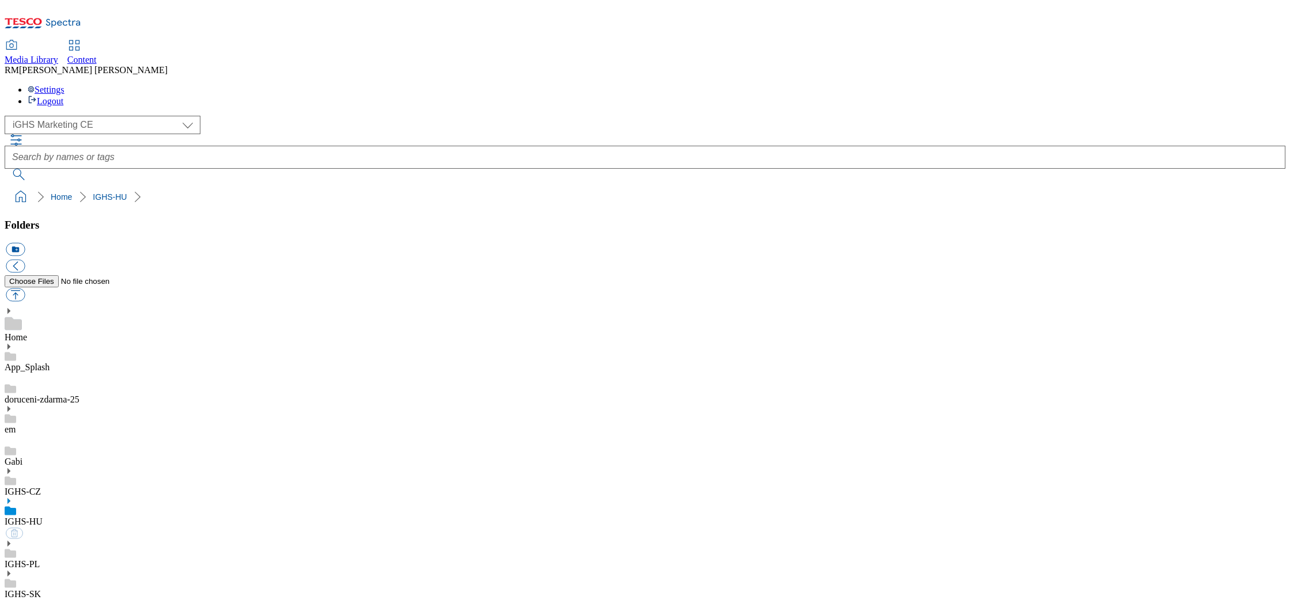
select select "flare-ighs-ce-mktg"
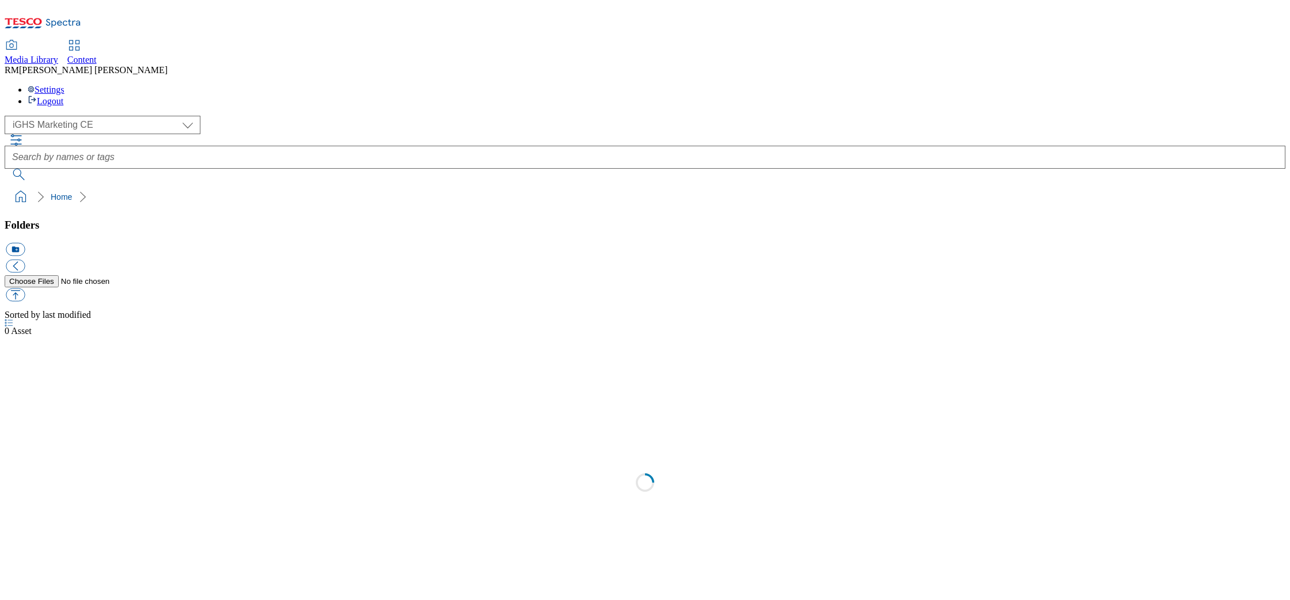
select select "flare-ighs-ce-mktg"
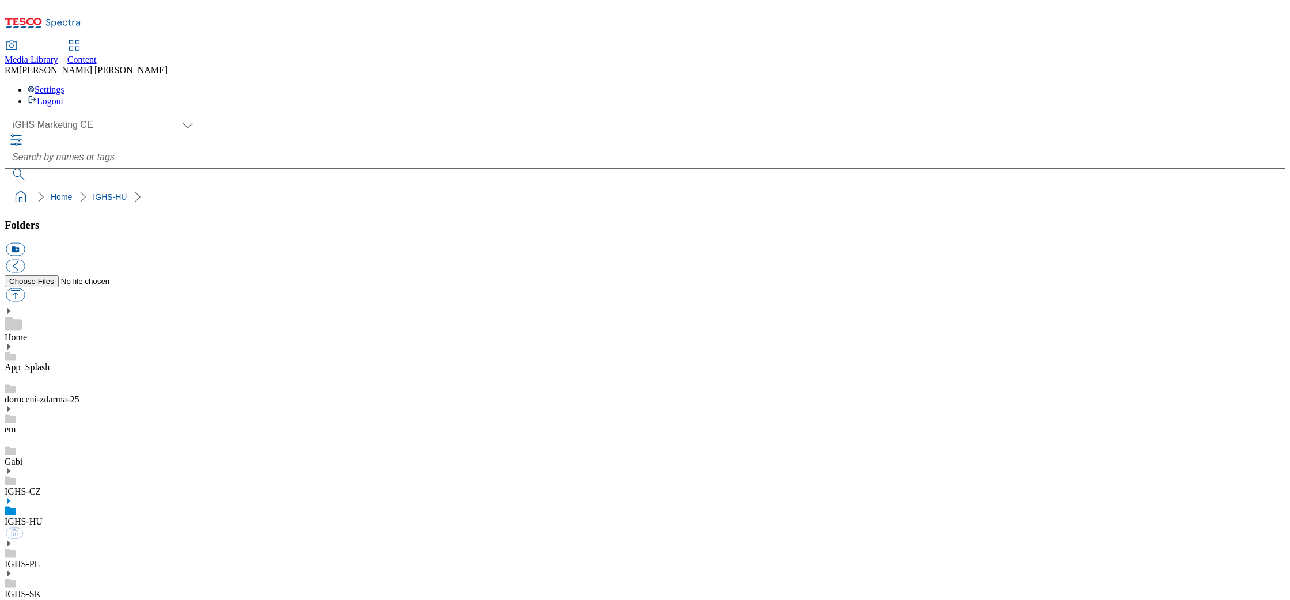
select select "flare-ighs-ce-mktg"
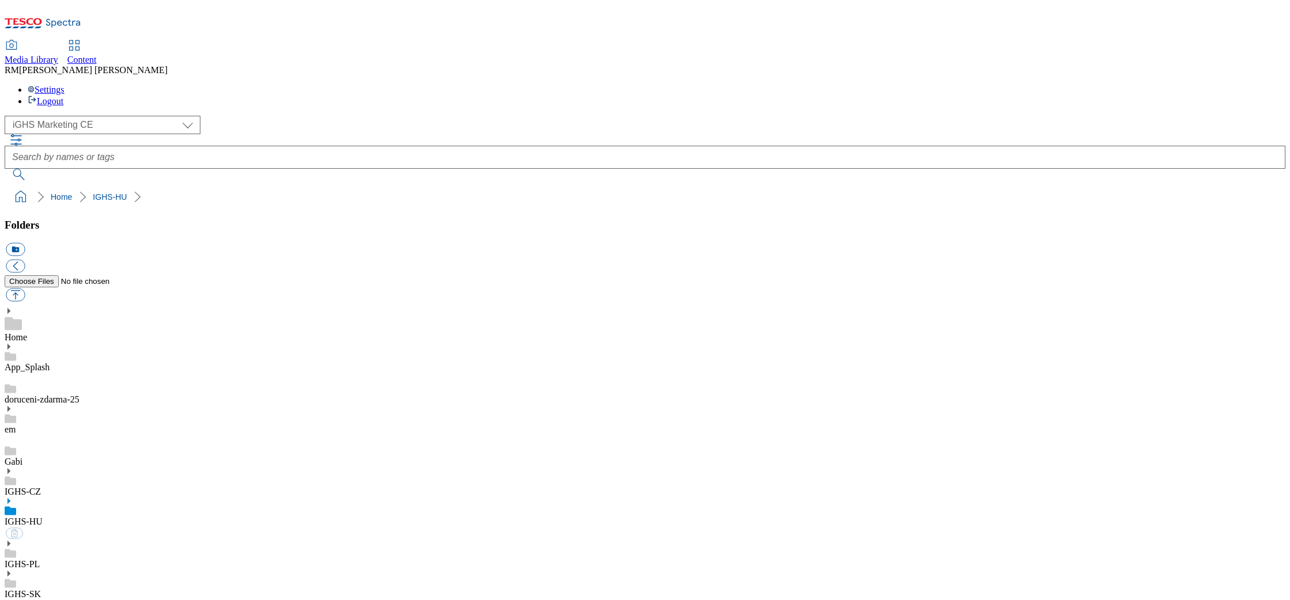
select select "flare-ighs-ce-mktg"
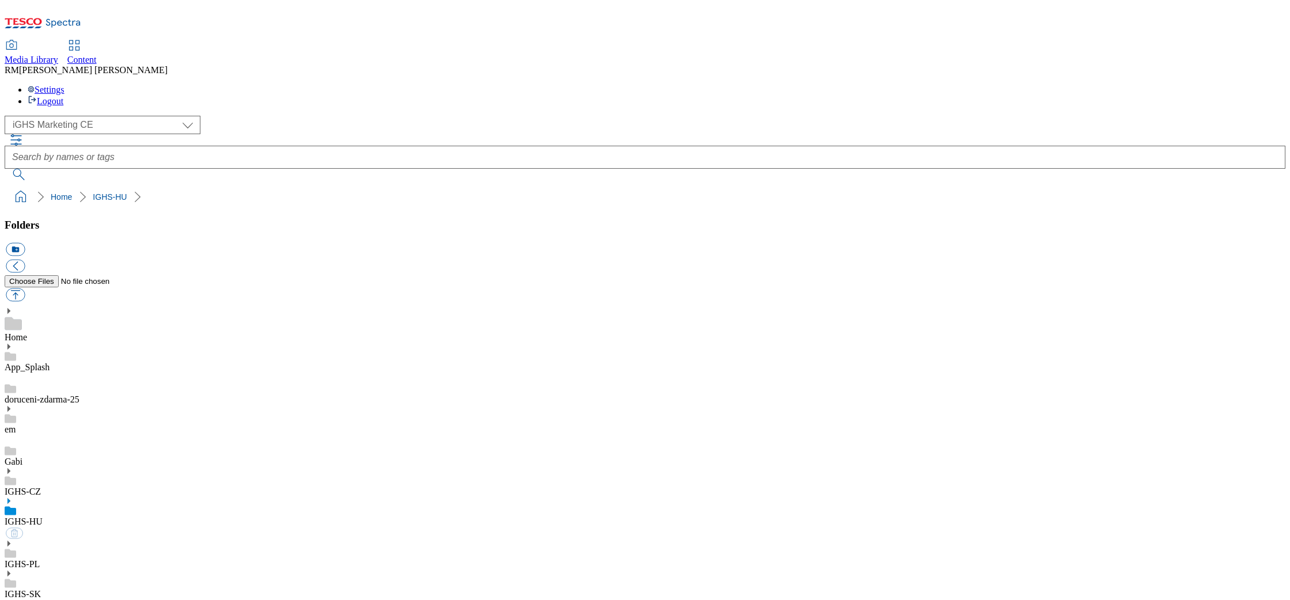
select select "flare-ighs-ce-mktg"
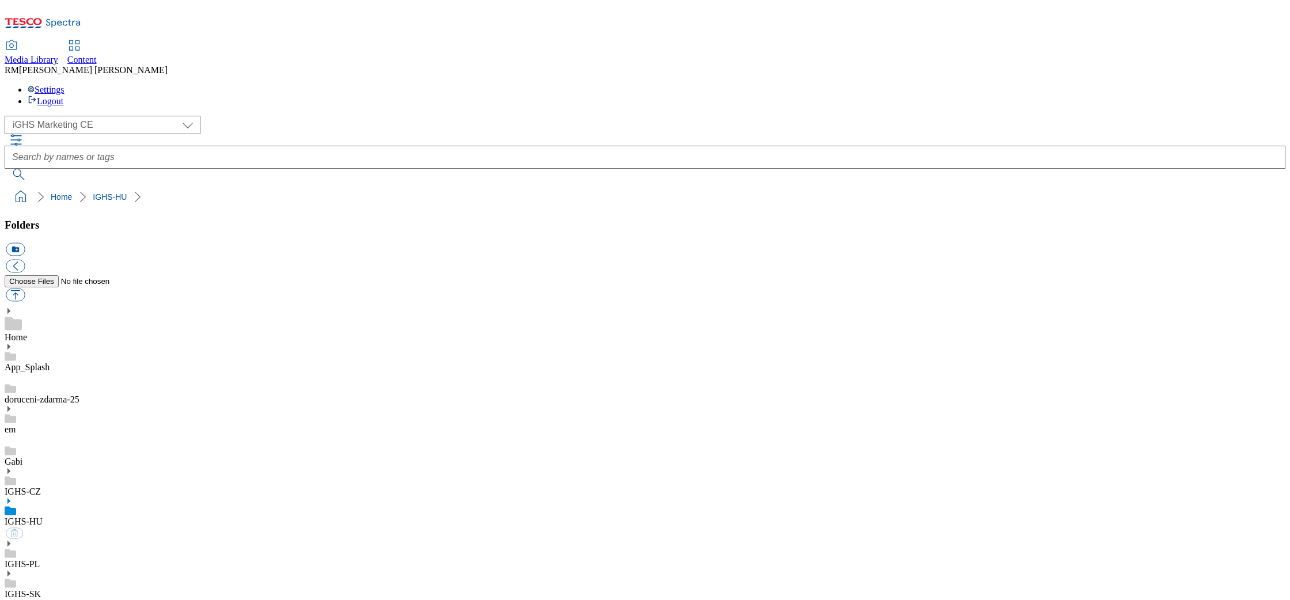
select select "flare-ighs-ce-mktg"
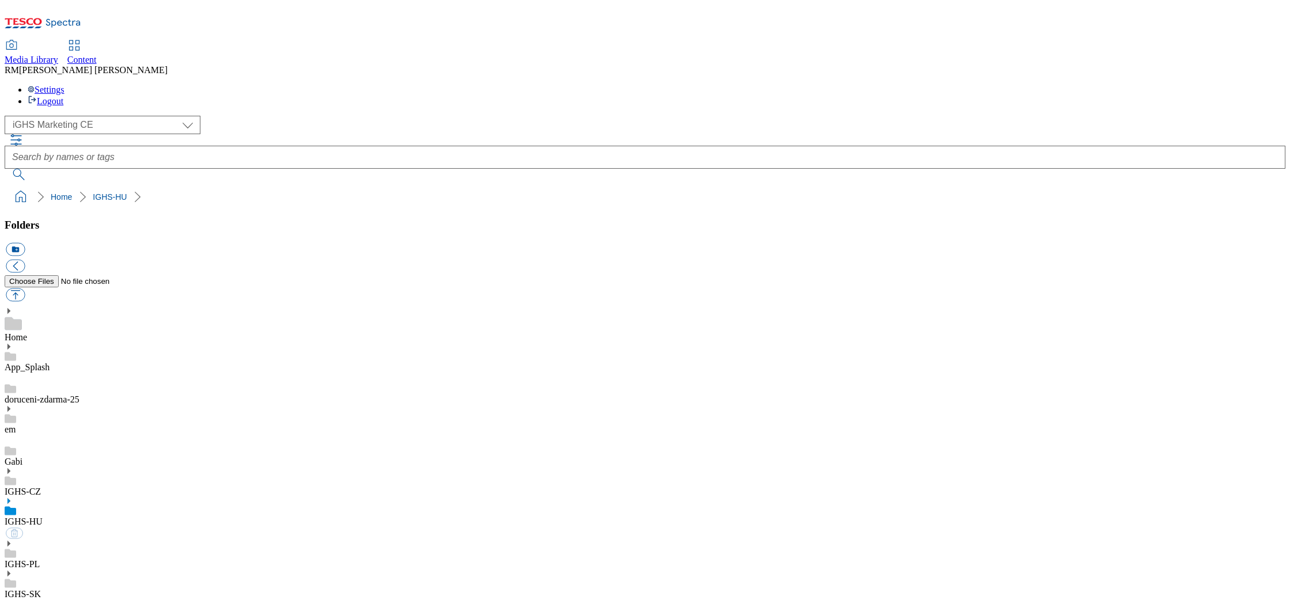
select select "flare-ighs-ce-mktg"
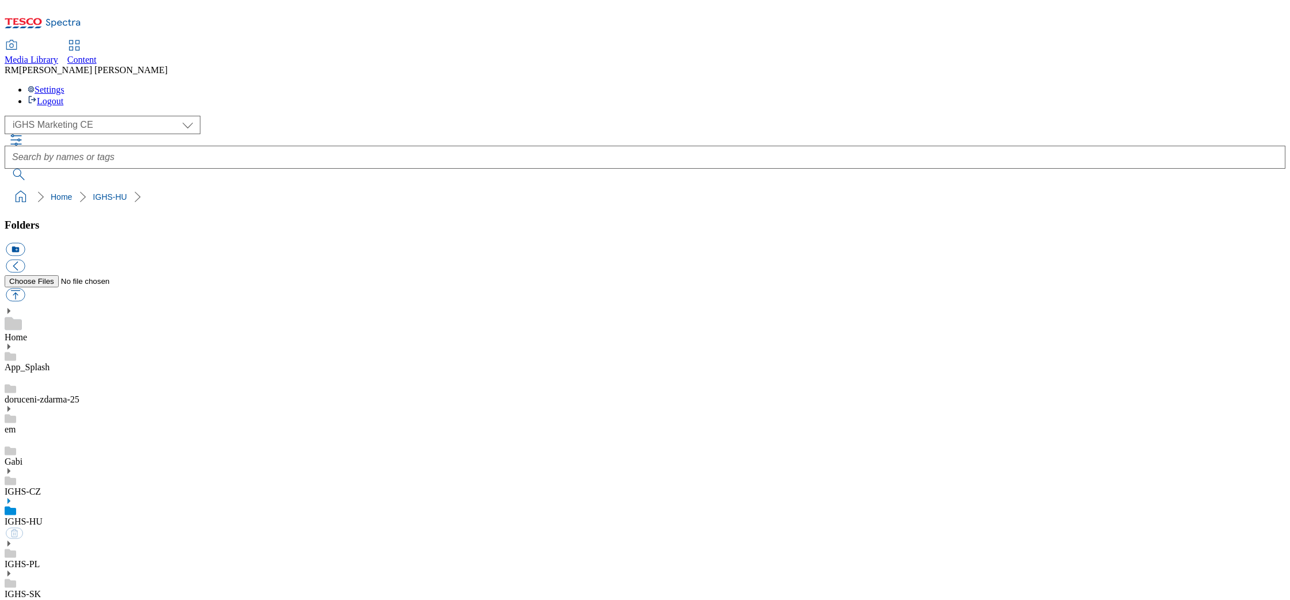
select select "flare-ighs-ce-mktg"
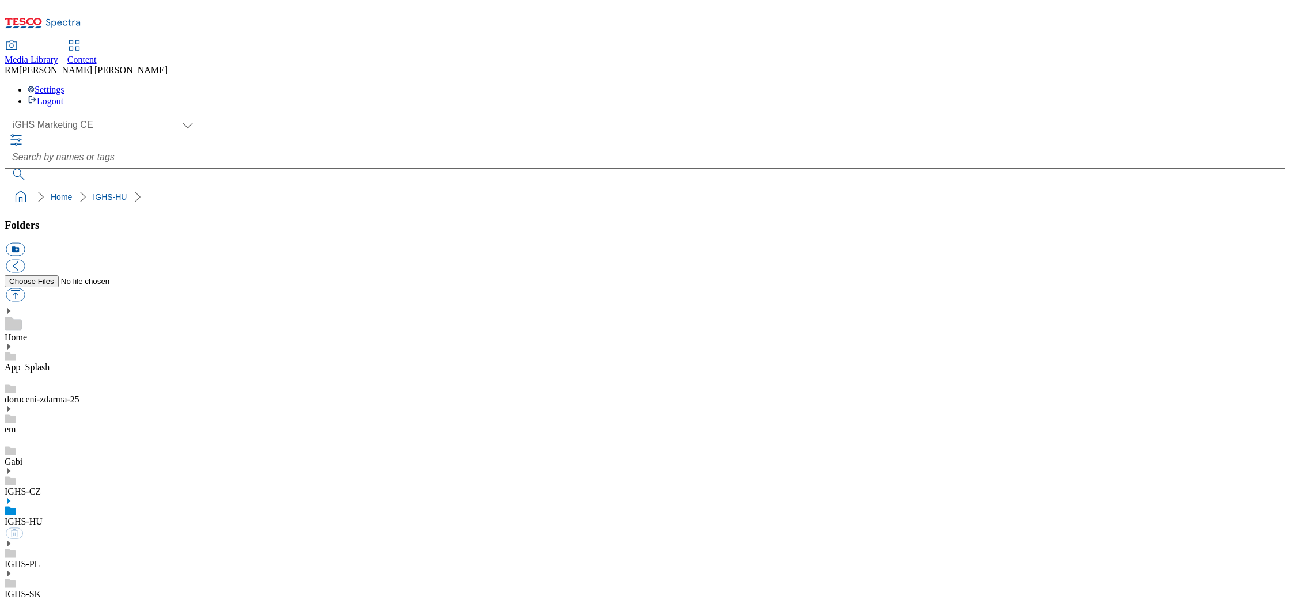
select select "flare-ighs-ce-mktg"
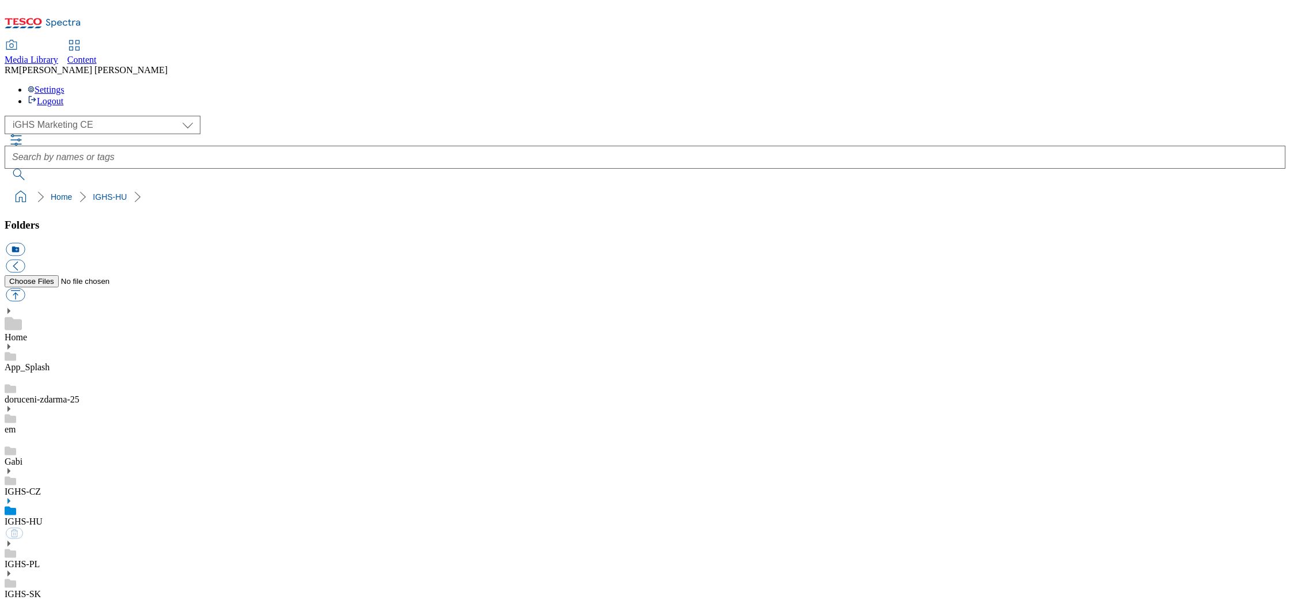
select select "flare-ighs-ce-mktg"
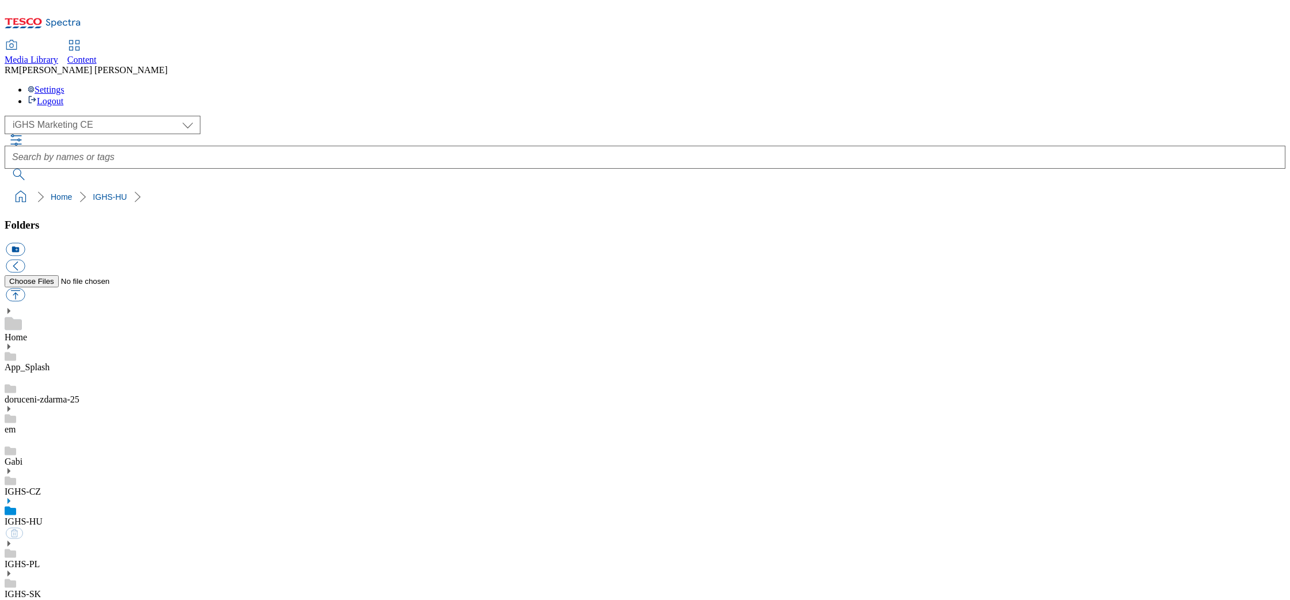
select select "flare-ighs-ce-mktg"
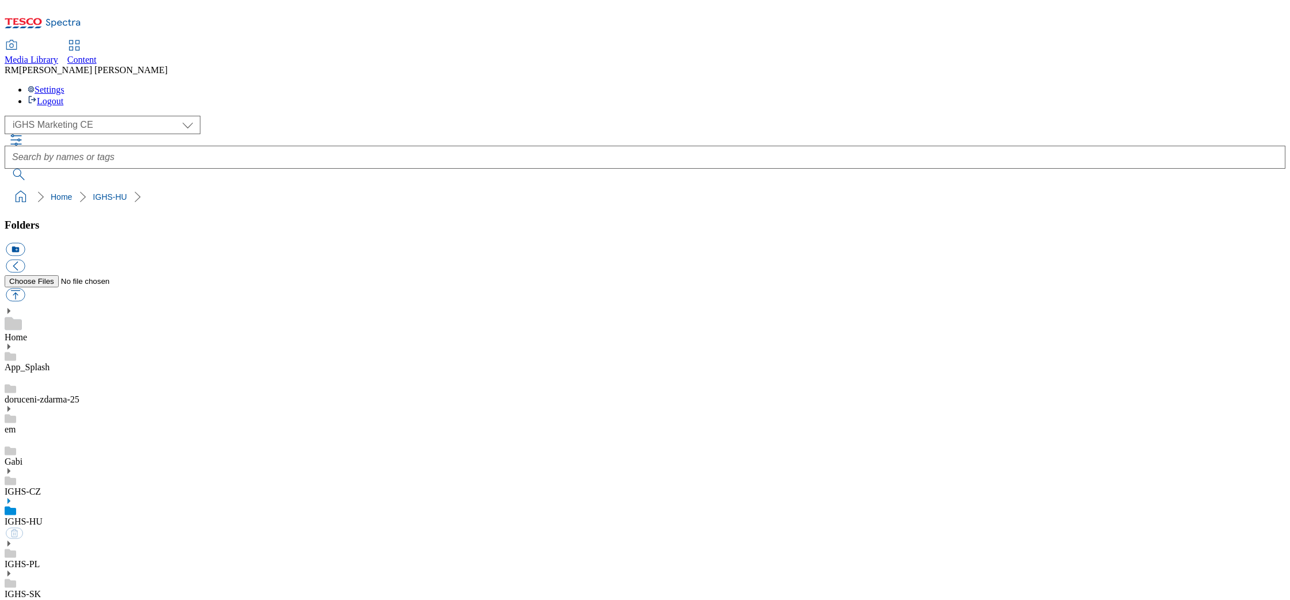
select select "flare-ighs-ce-mktg"
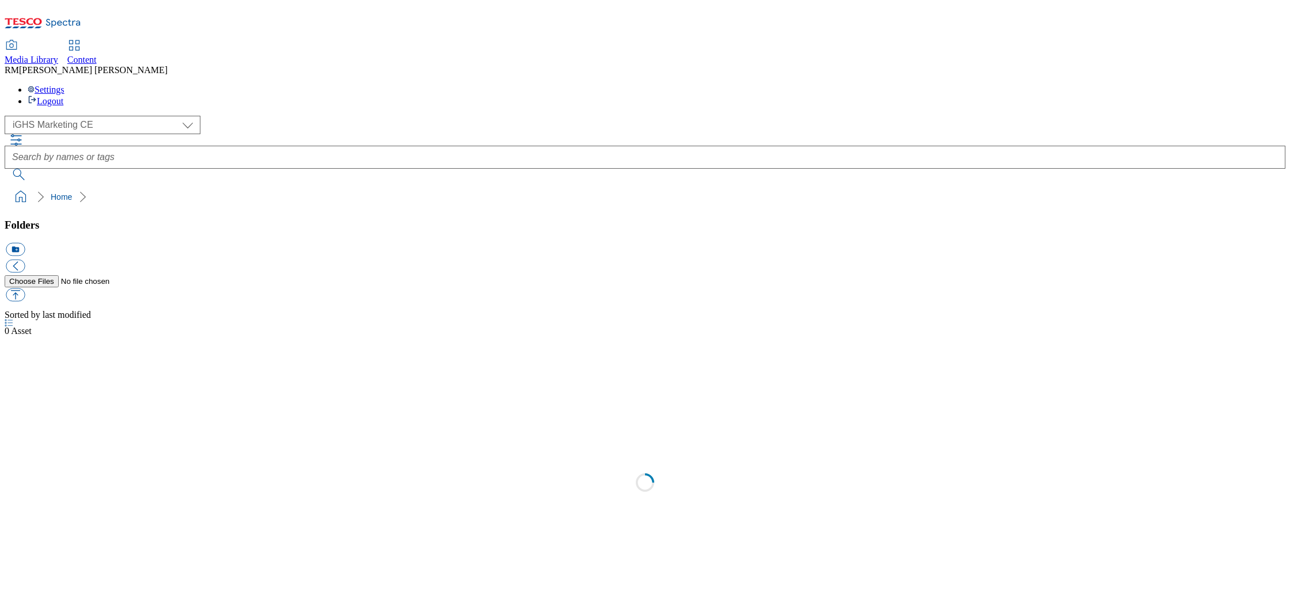
select select "flare-ighs-ce-mktg"
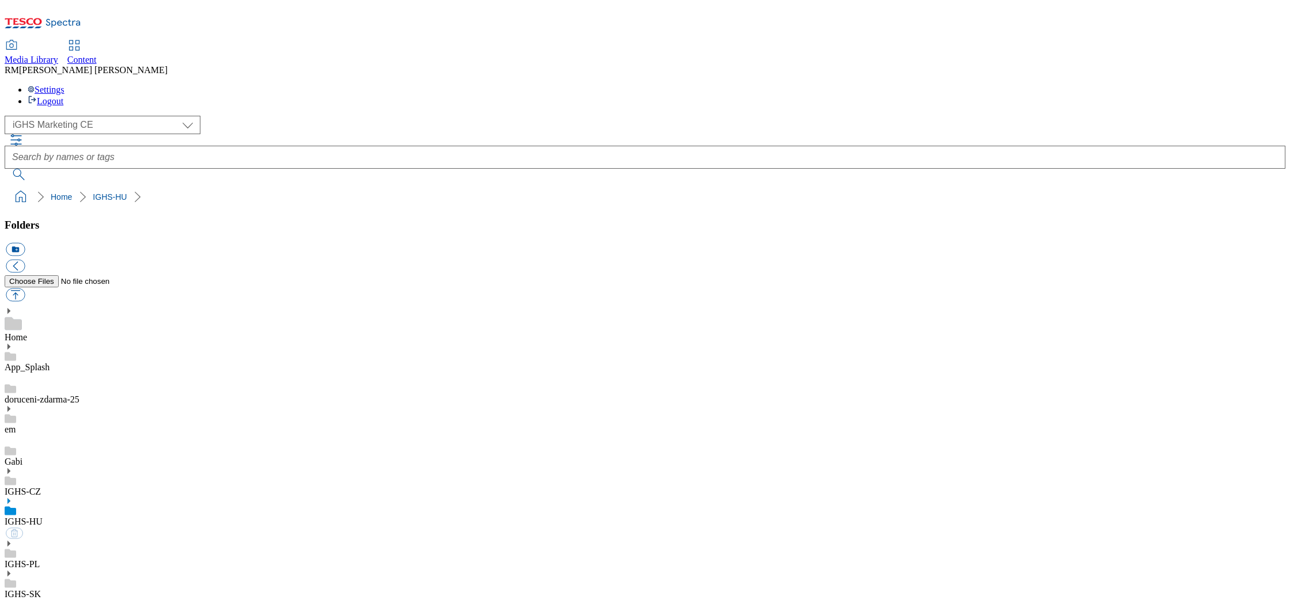
select select "flare-ighs-ce-mktg"
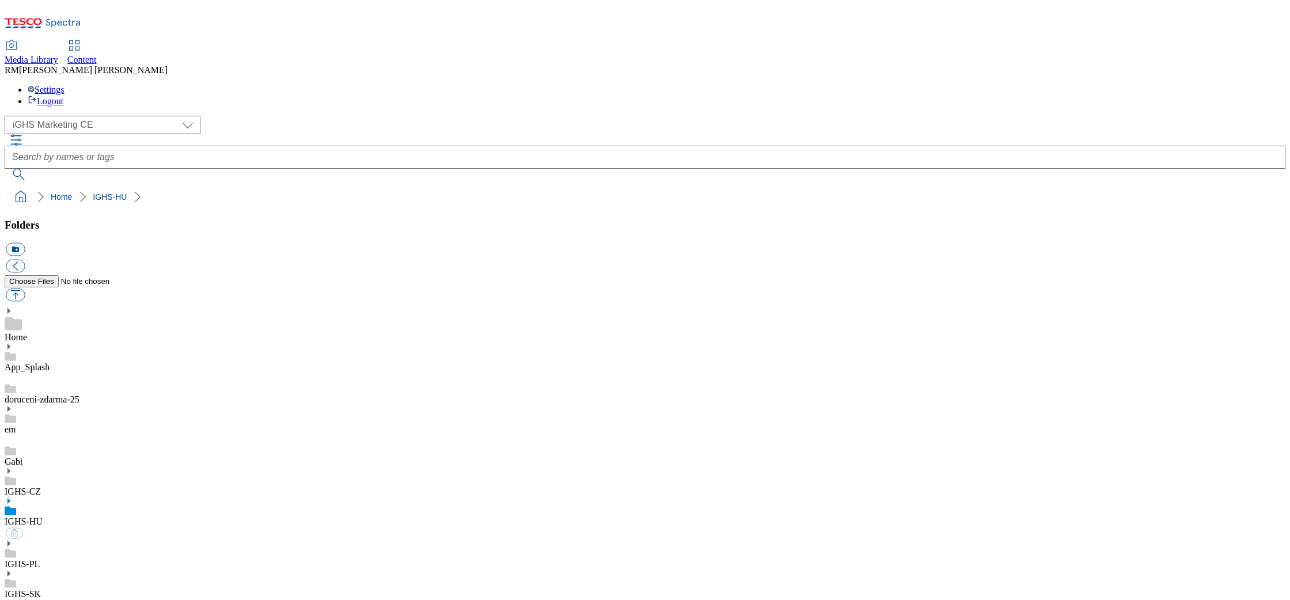
select select "flare-ighs-ce-mktg"
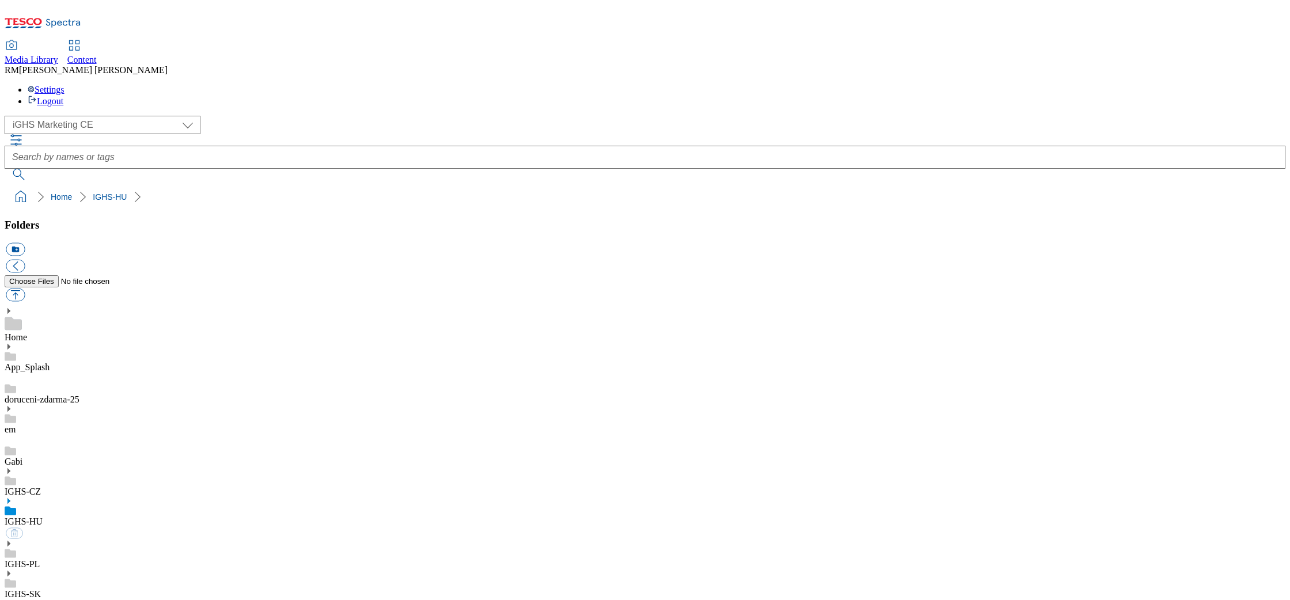
select select "flare-ighs-ce-mktg"
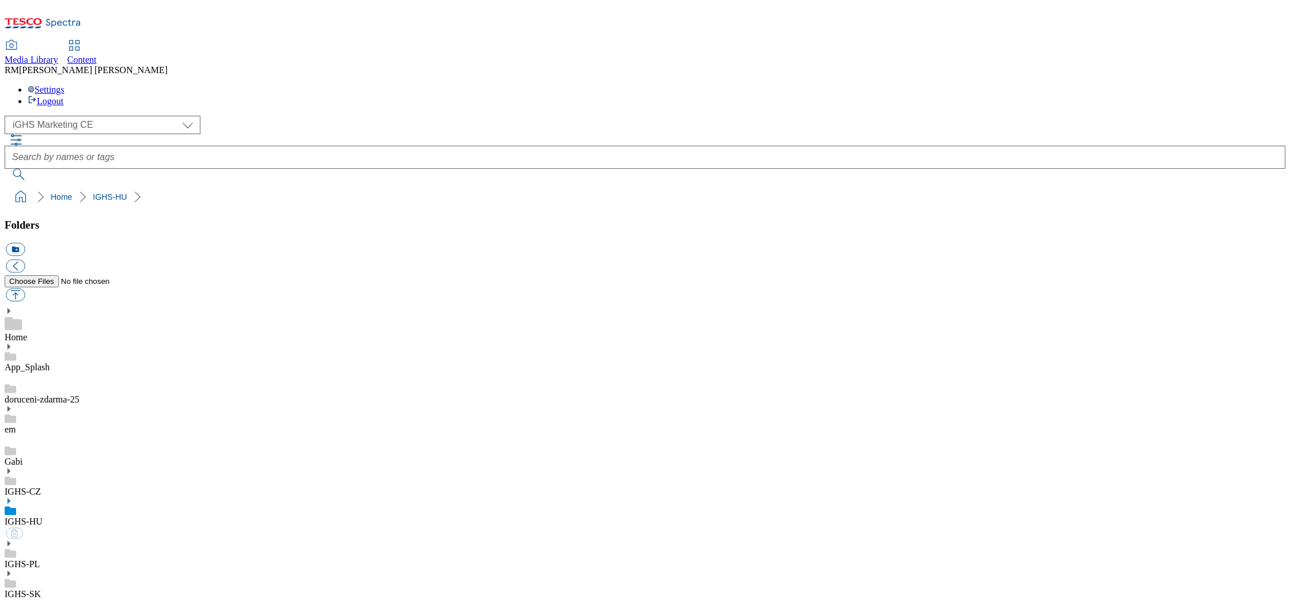
select select "flare-ighs-ce-mktg"
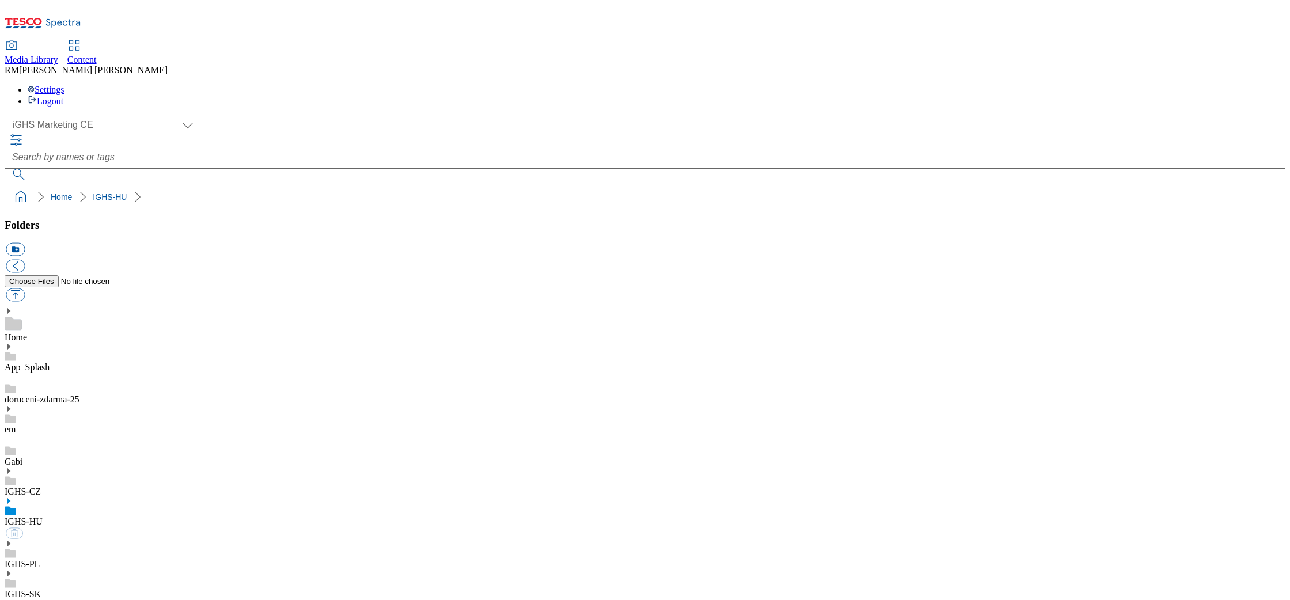
select select "flare-ighs-ce-mktg"
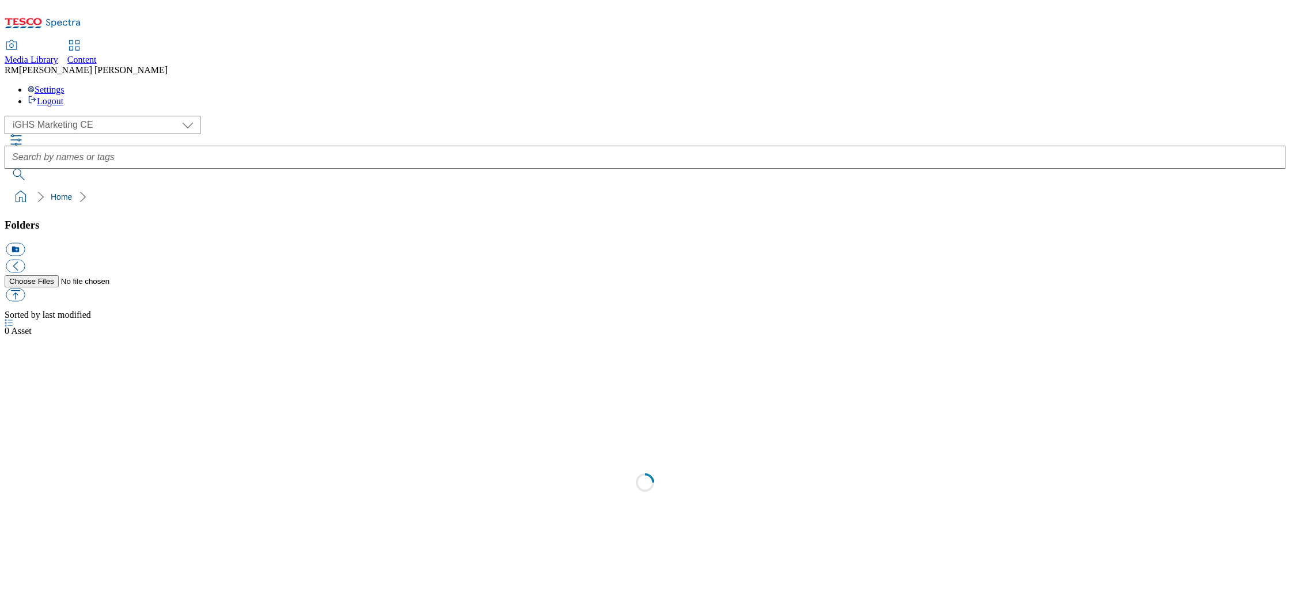
select select "flare-ighs-ce-mktg"
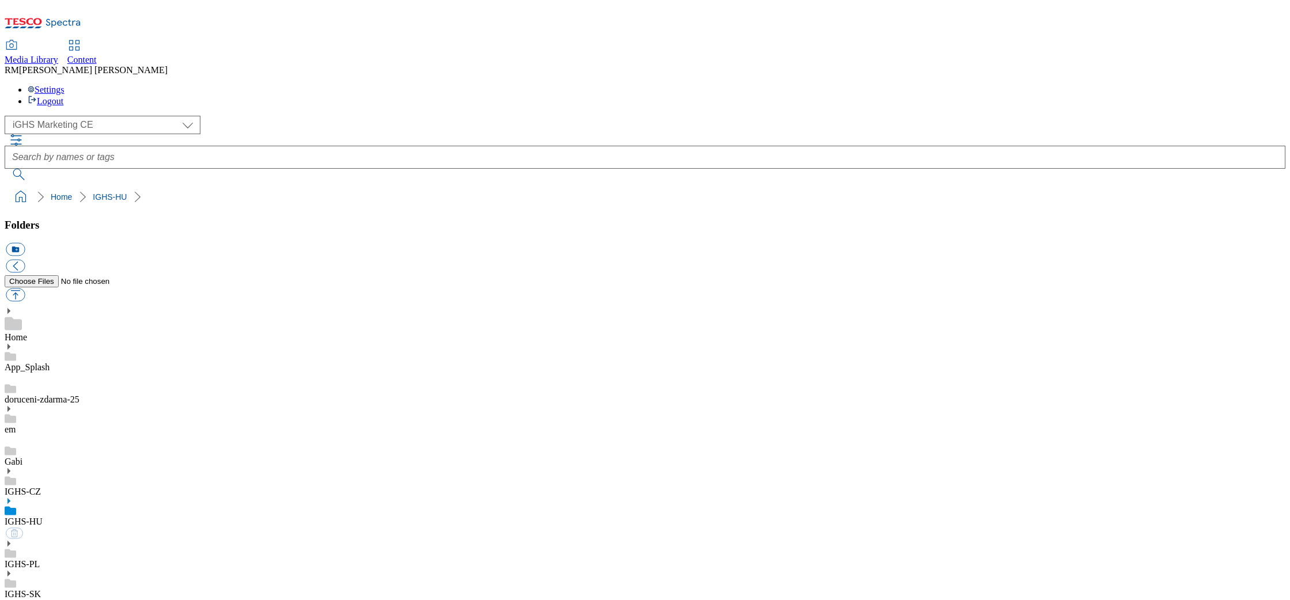
select select "flare-ighs-ce-mktg"
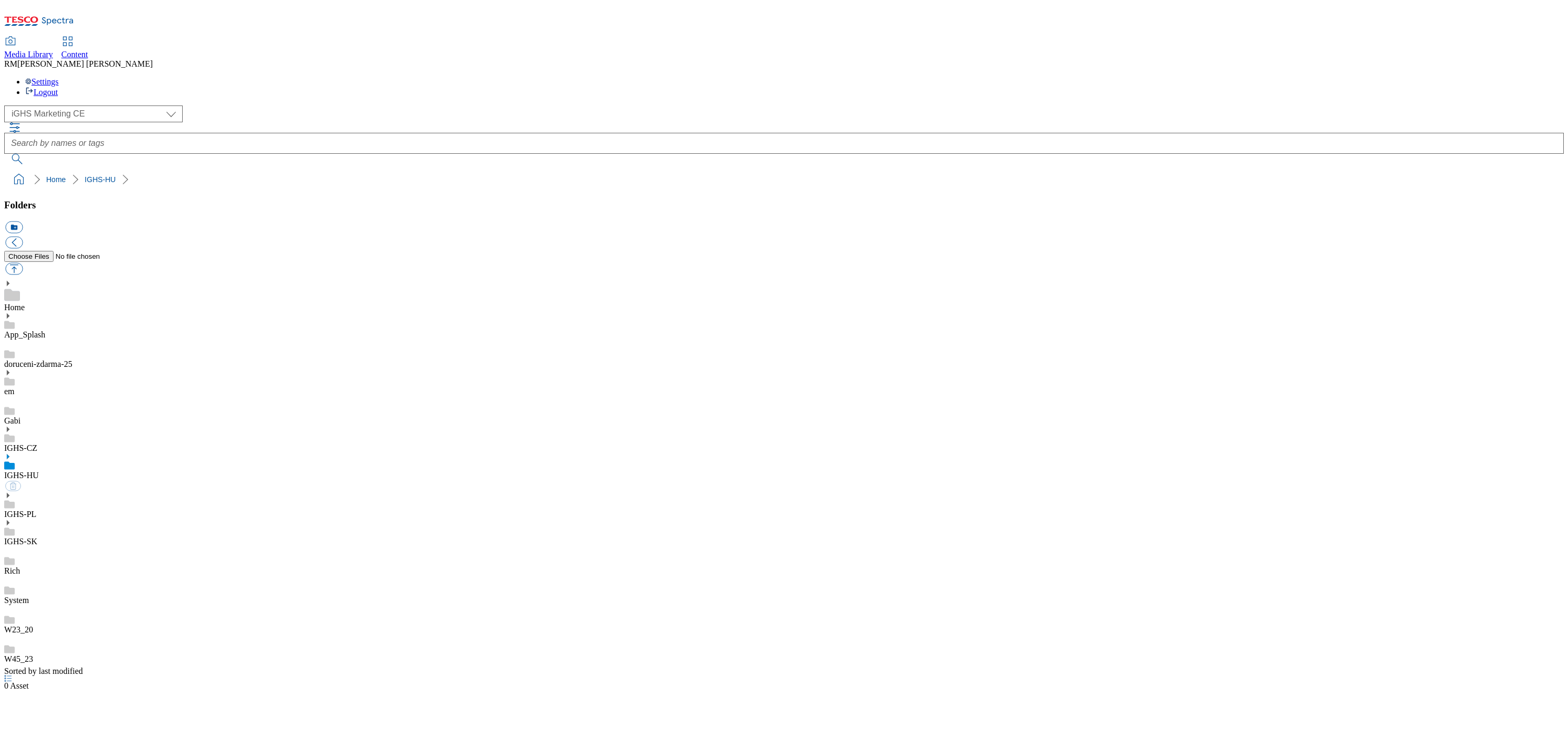
select select "flare-ighs-ce-mktg"
